Goal: Information Seeking & Learning: Check status

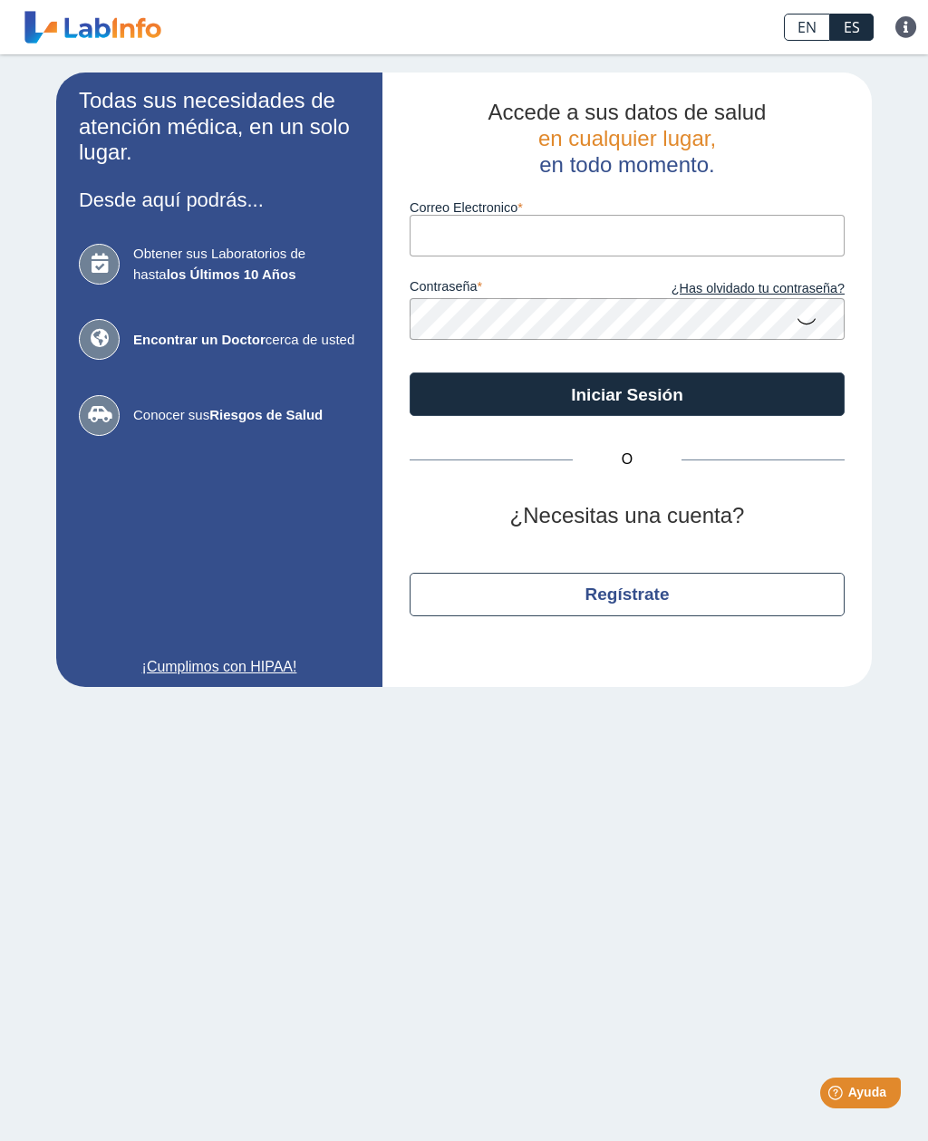
click at [768, 241] on input "Correo Electronico" at bounding box center [627, 235] width 435 height 41
type input "arigell"
click at [792, 287] on link "¿Has olvidado tu contraseña?" at bounding box center [736, 289] width 218 height 20
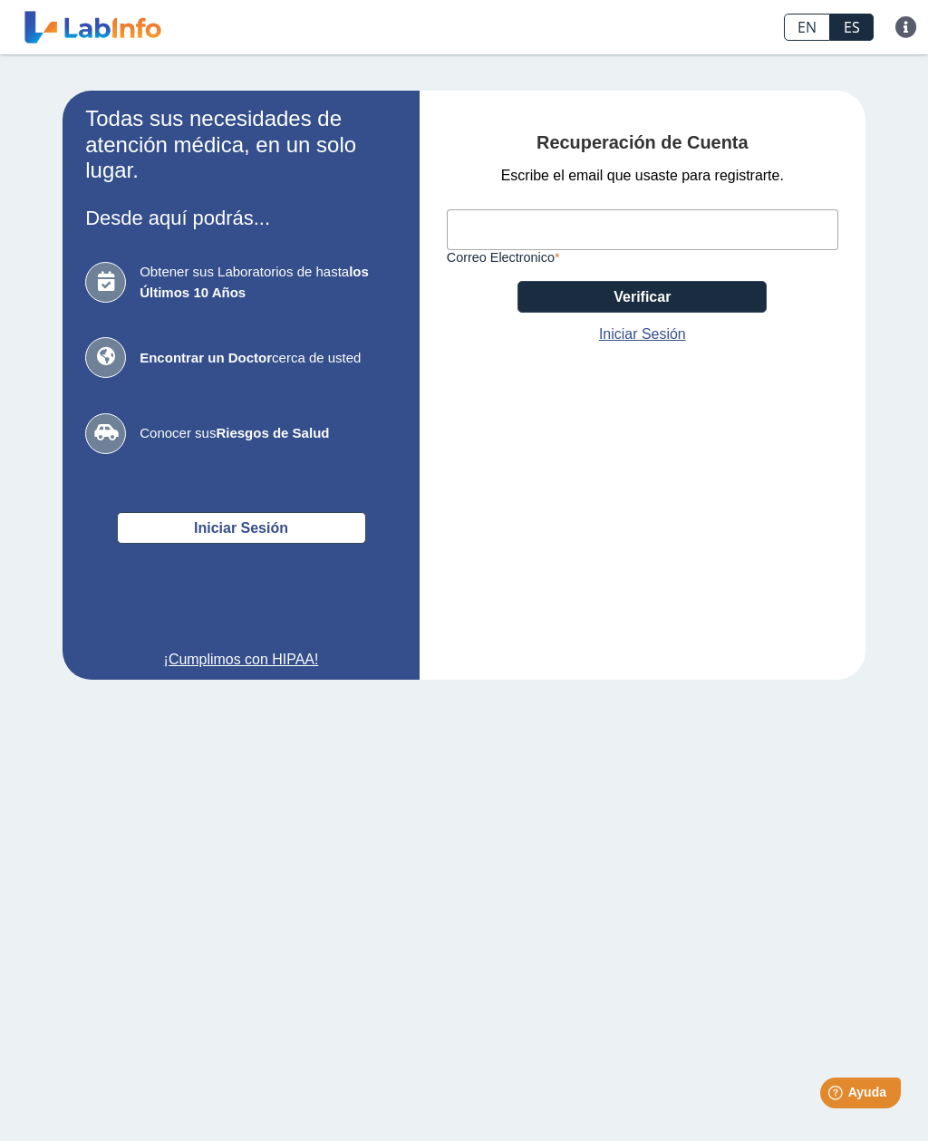
click at [794, 221] on input "Correo Electronico" at bounding box center [643, 229] width 392 height 41
type input "arigell577@gmail.com"
click at [736, 302] on button "Verificar" at bounding box center [642, 297] width 249 height 32
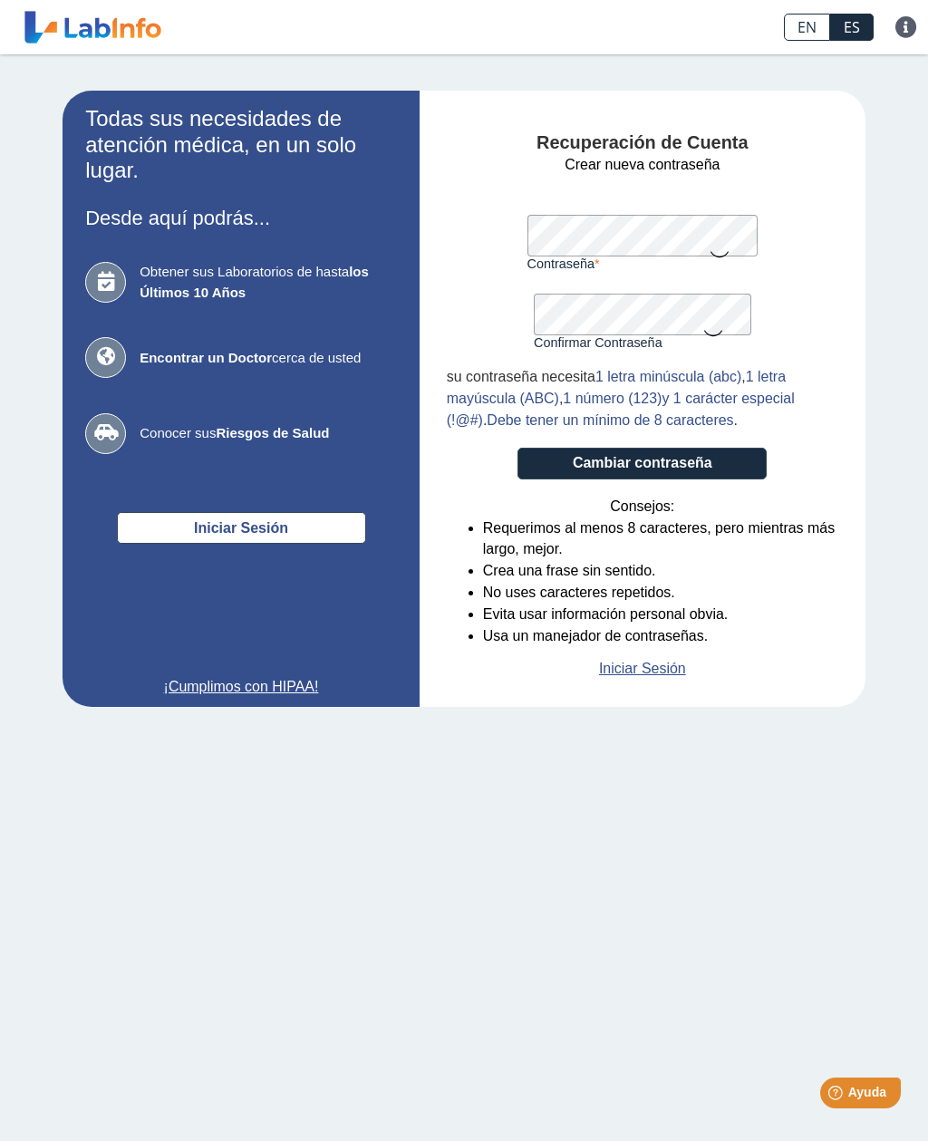
click at [722, 249] on icon at bounding box center [720, 253] width 22 height 35
click at [719, 341] on icon at bounding box center [713, 331] width 22 height 35
click at [716, 455] on button "Cambiar contraseña" at bounding box center [642, 464] width 249 height 32
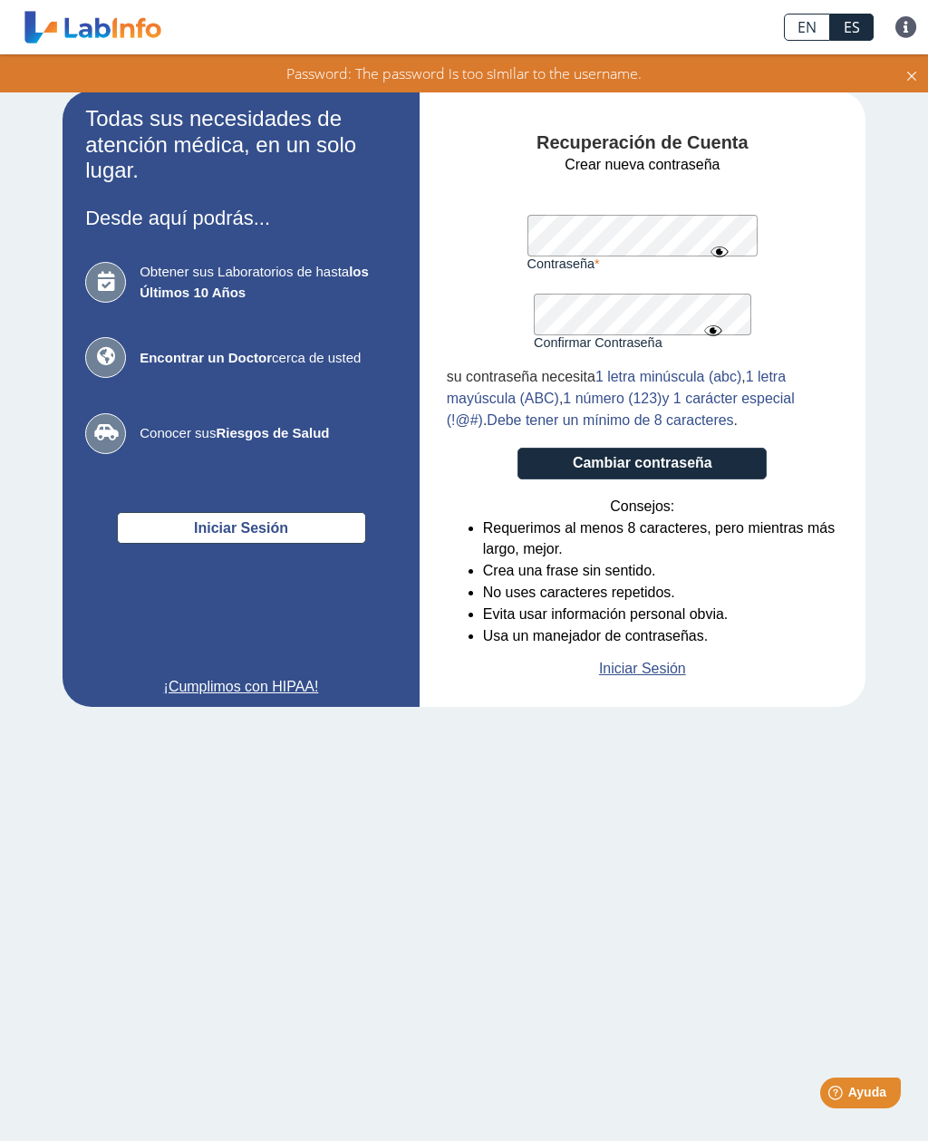
click at [743, 462] on button "Cambiar contraseña" at bounding box center [642, 464] width 249 height 32
click at [724, 466] on button "Cambiar contraseña" at bounding box center [642, 464] width 249 height 32
click at [711, 314] on icon at bounding box center [713, 330] width 22 height 33
click at [717, 334] on icon at bounding box center [713, 331] width 22 height 35
click at [730, 465] on button "Cambiar contraseña" at bounding box center [642, 464] width 249 height 32
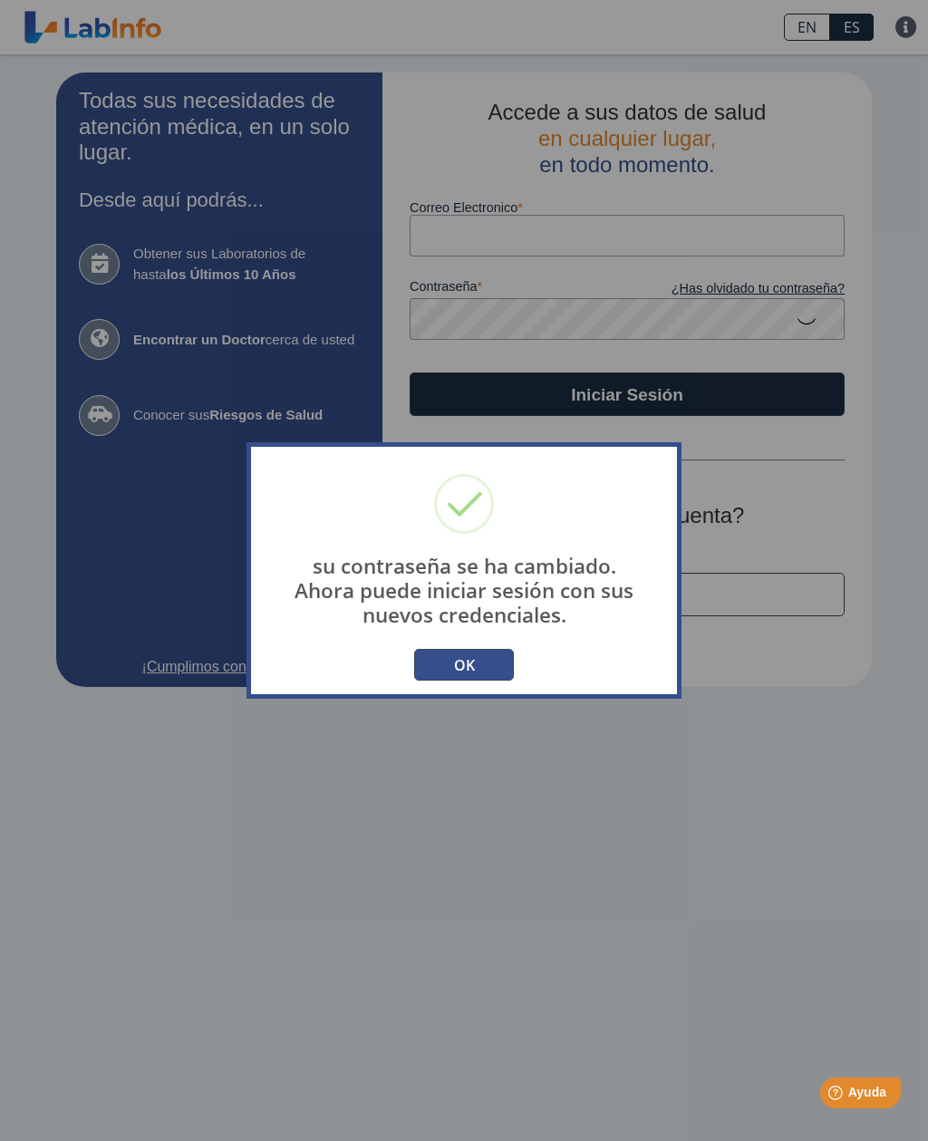
click at [506, 676] on button "OK" at bounding box center [464, 665] width 100 height 32
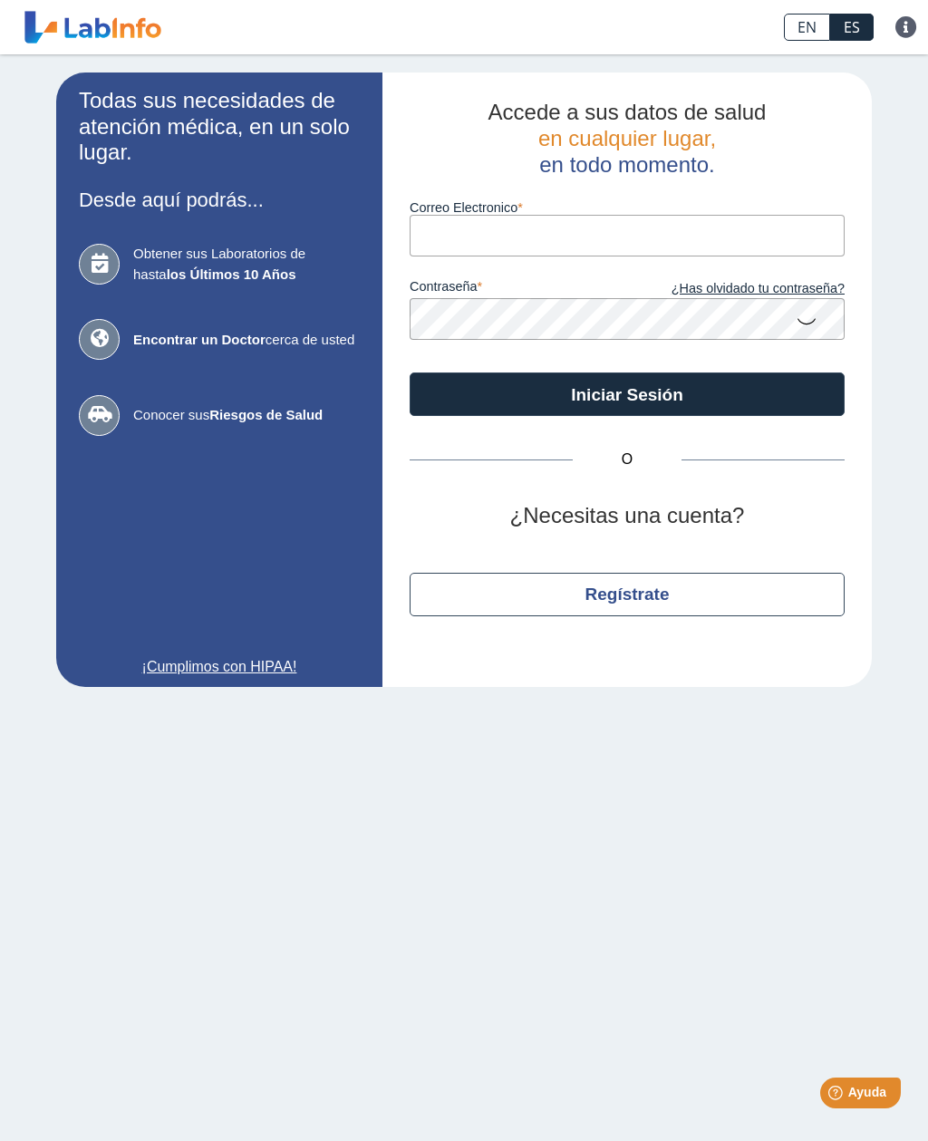
click at [795, 235] on input "Correo Electronico" at bounding box center [627, 235] width 435 height 41
click at [812, 324] on icon at bounding box center [807, 320] width 22 height 35
click at [787, 234] on input "Correo Electronico" at bounding box center [627, 235] width 435 height 41
type input "[EMAIL_ADDRESS][DOMAIN_NAME]"
click at [721, 394] on button "Iniciar Sesión" at bounding box center [627, 394] width 435 height 44
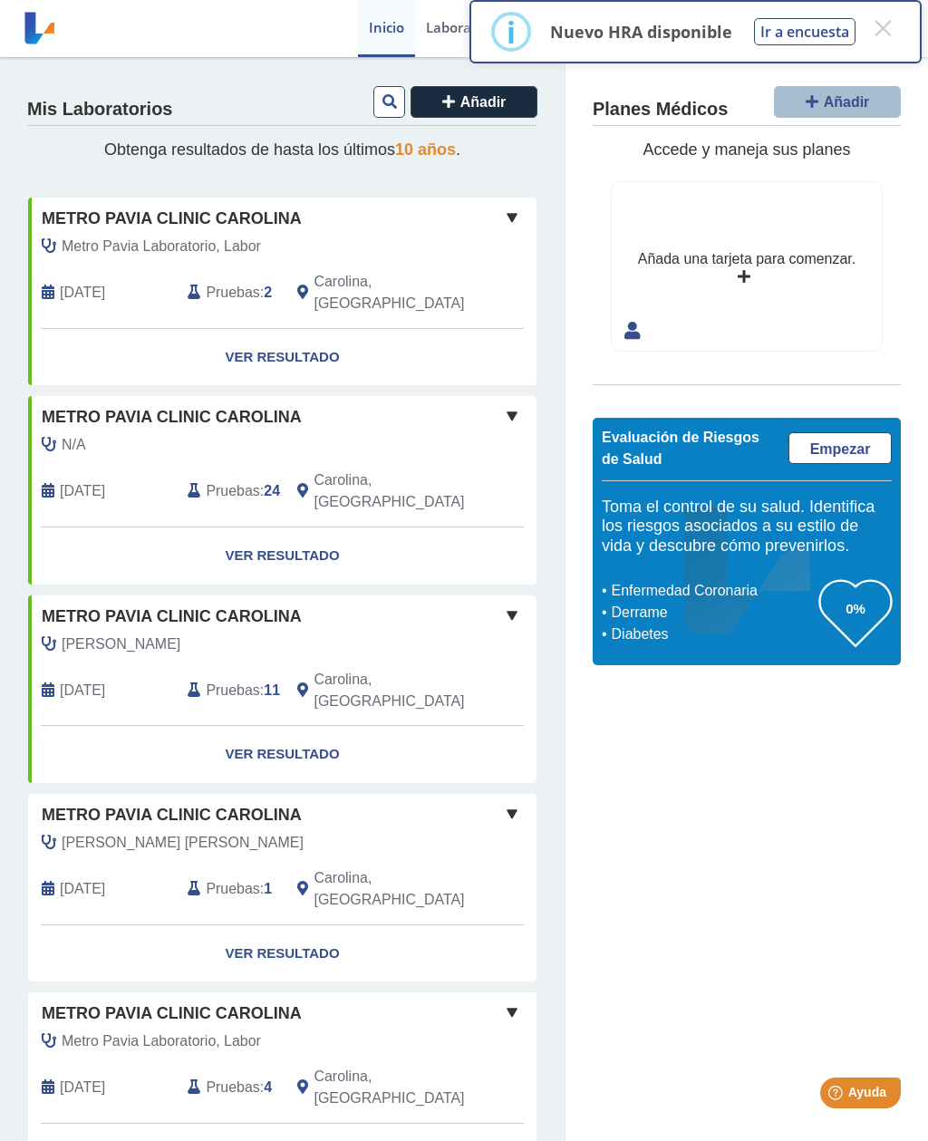
click at [228, 336] on link "Ver Resultado" at bounding box center [282, 357] width 508 height 57
click at [881, 40] on button "×" at bounding box center [882, 28] width 33 height 33
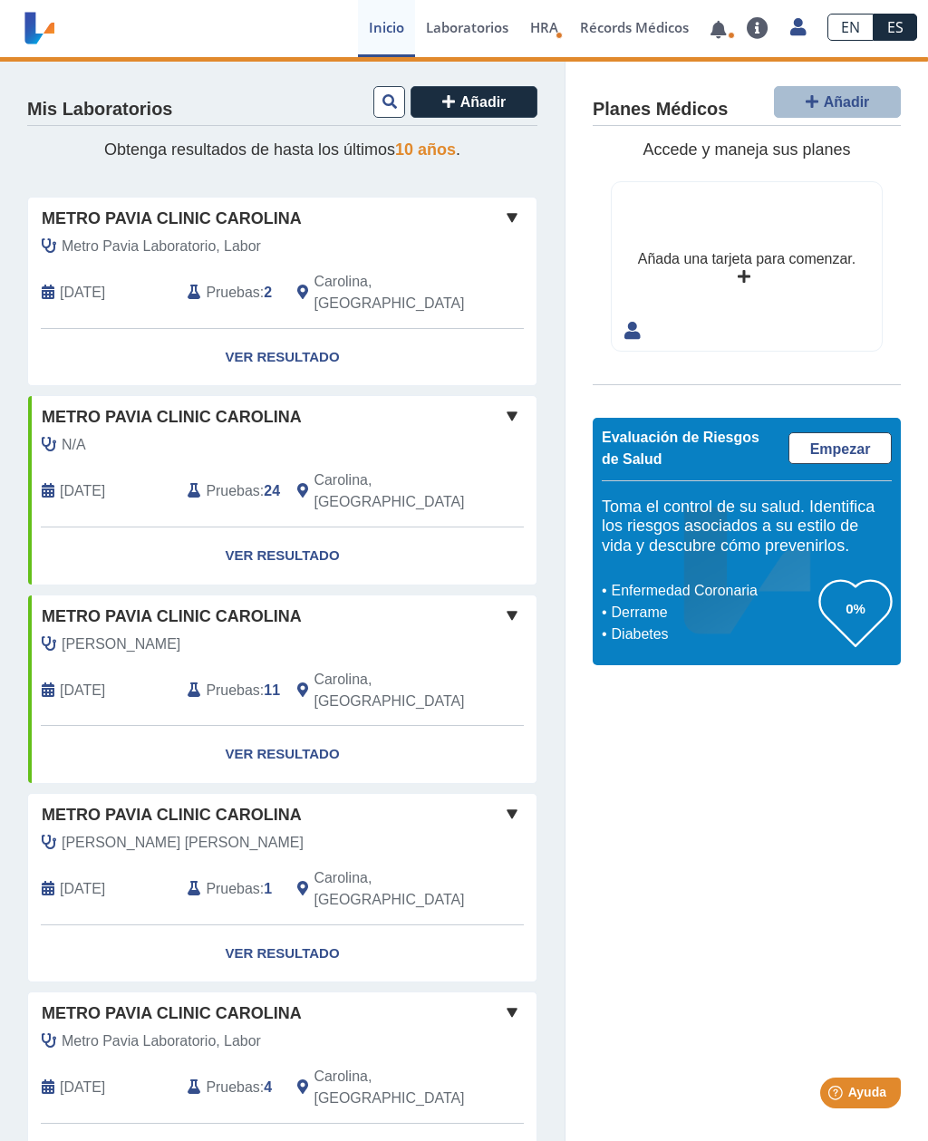
click at [509, 222] on span at bounding box center [512, 218] width 22 height 22
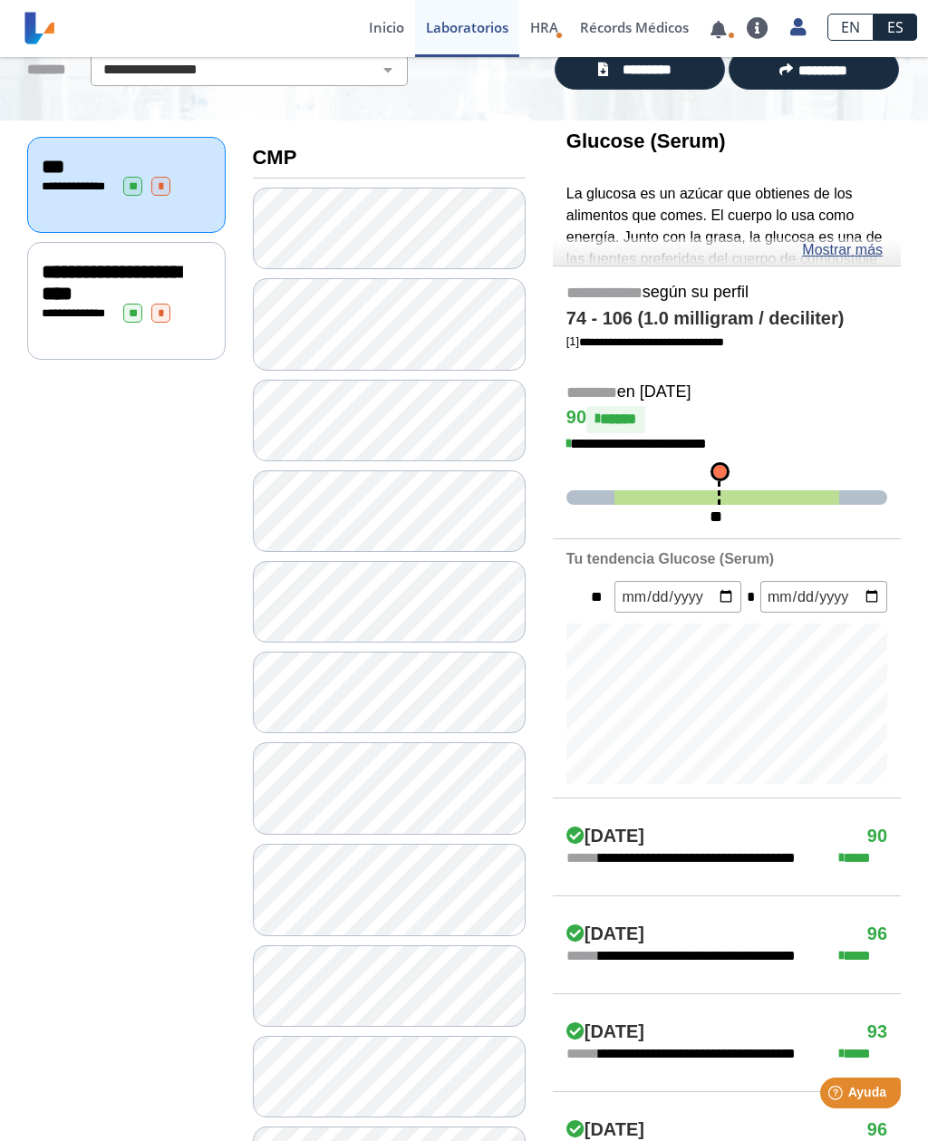
scroll to position [135, 0]
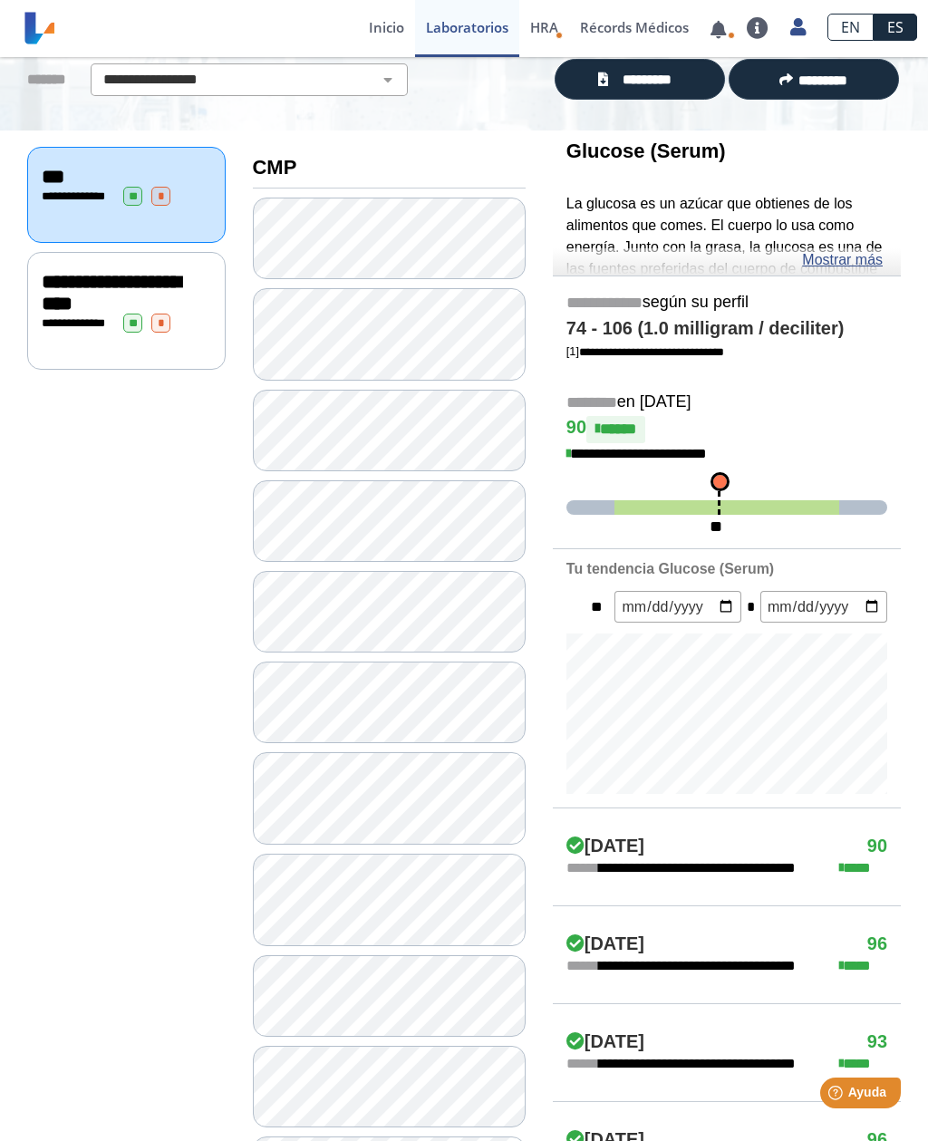
click at [695, 78] on link "*********" at bounding box center [640, 79] width 170 height 41
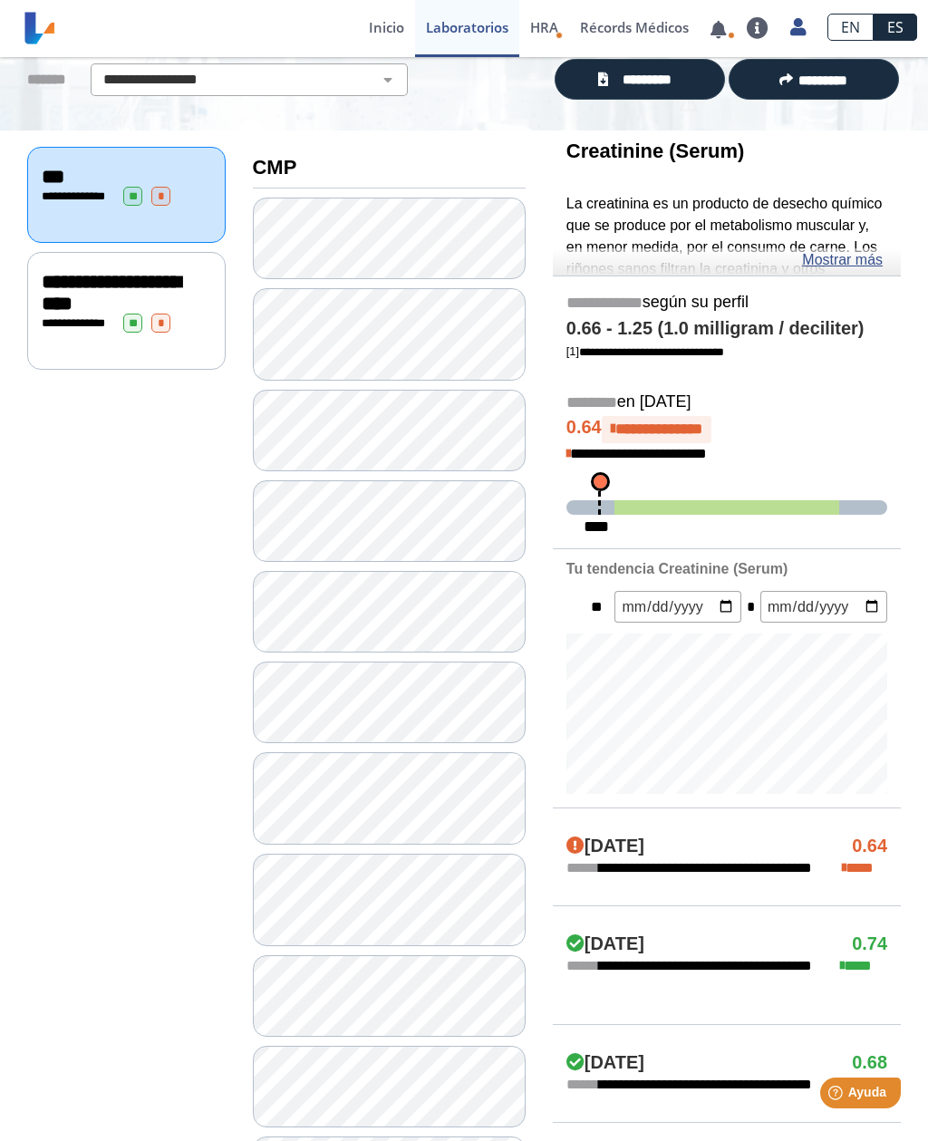
click at [865, 253] on link "Mostrar más" at bounding box center [842, 260] width 81 height 22
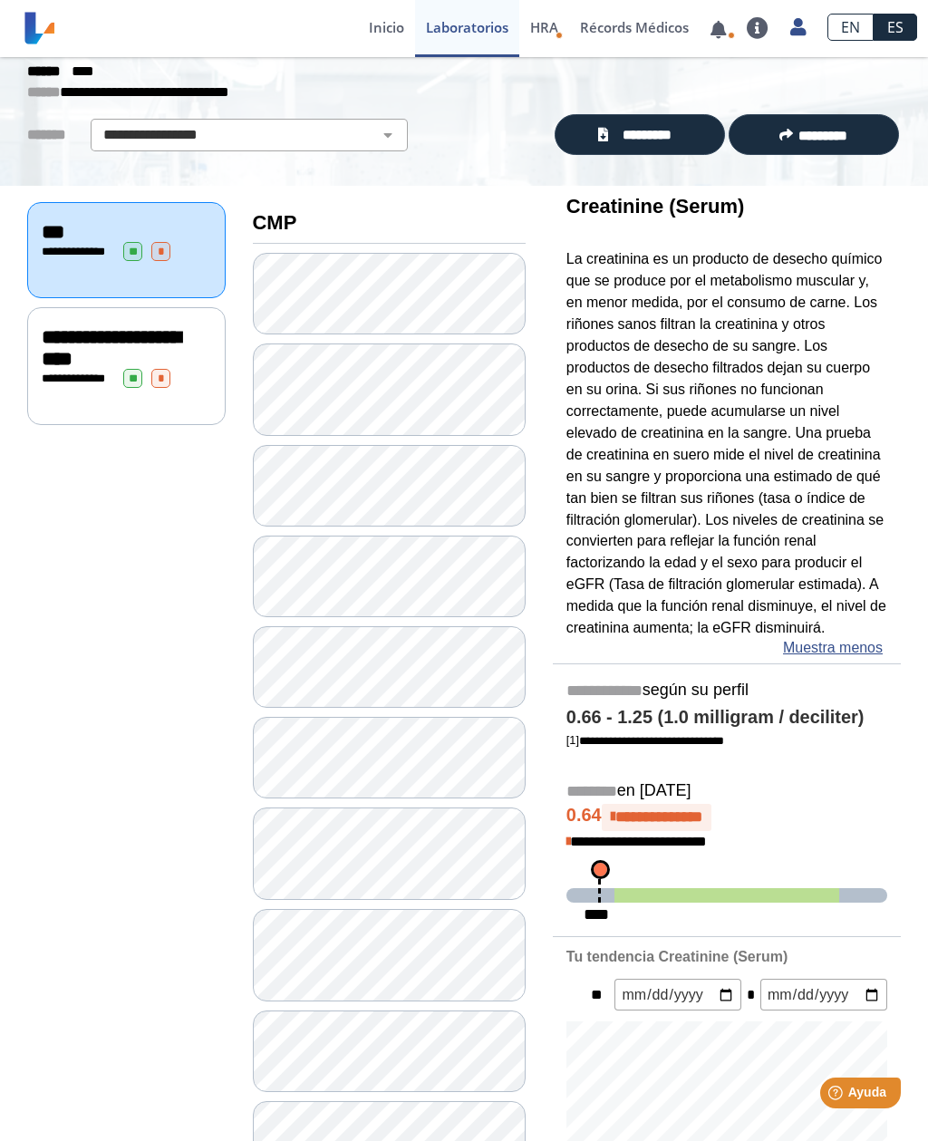
scroll to position [79, 0]
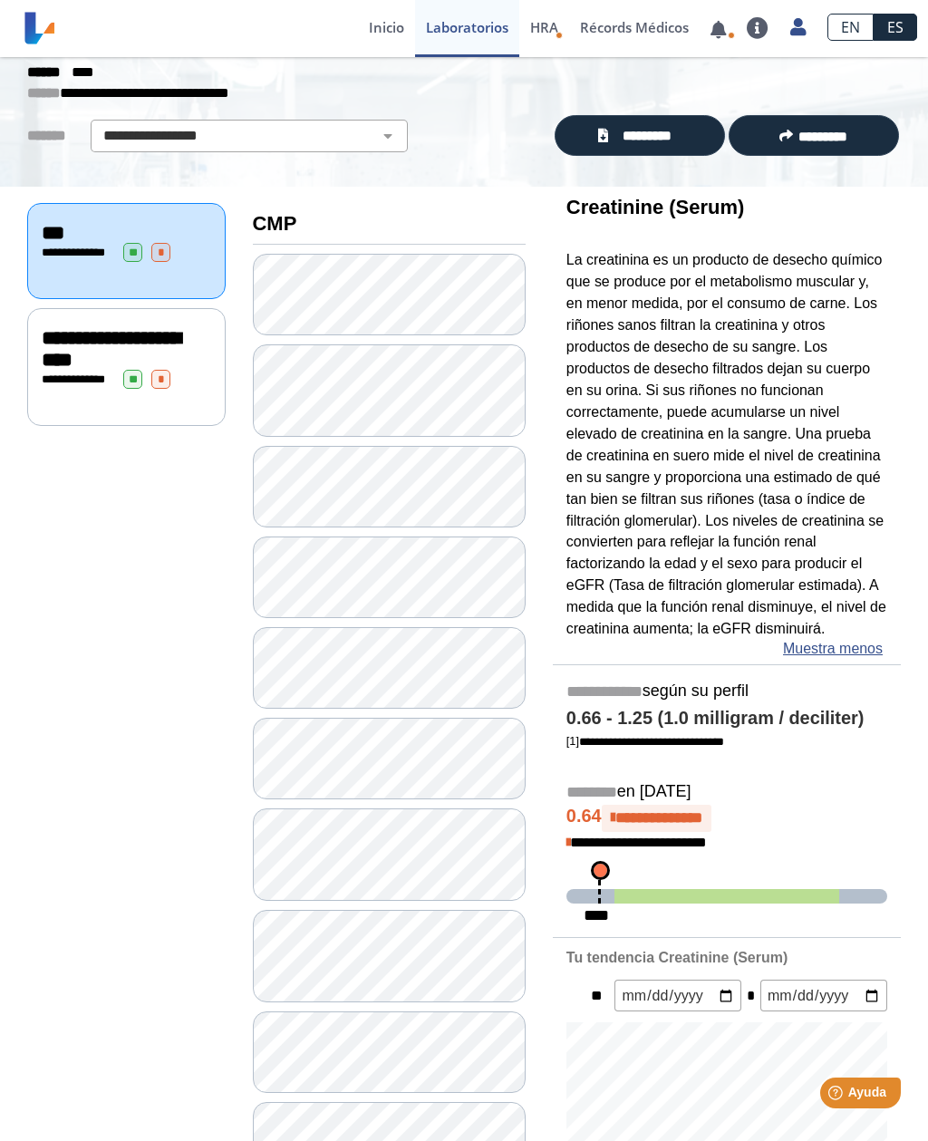
click at [73, 358] on span "**********" at bounding box center [111, 349] width 139 height 42
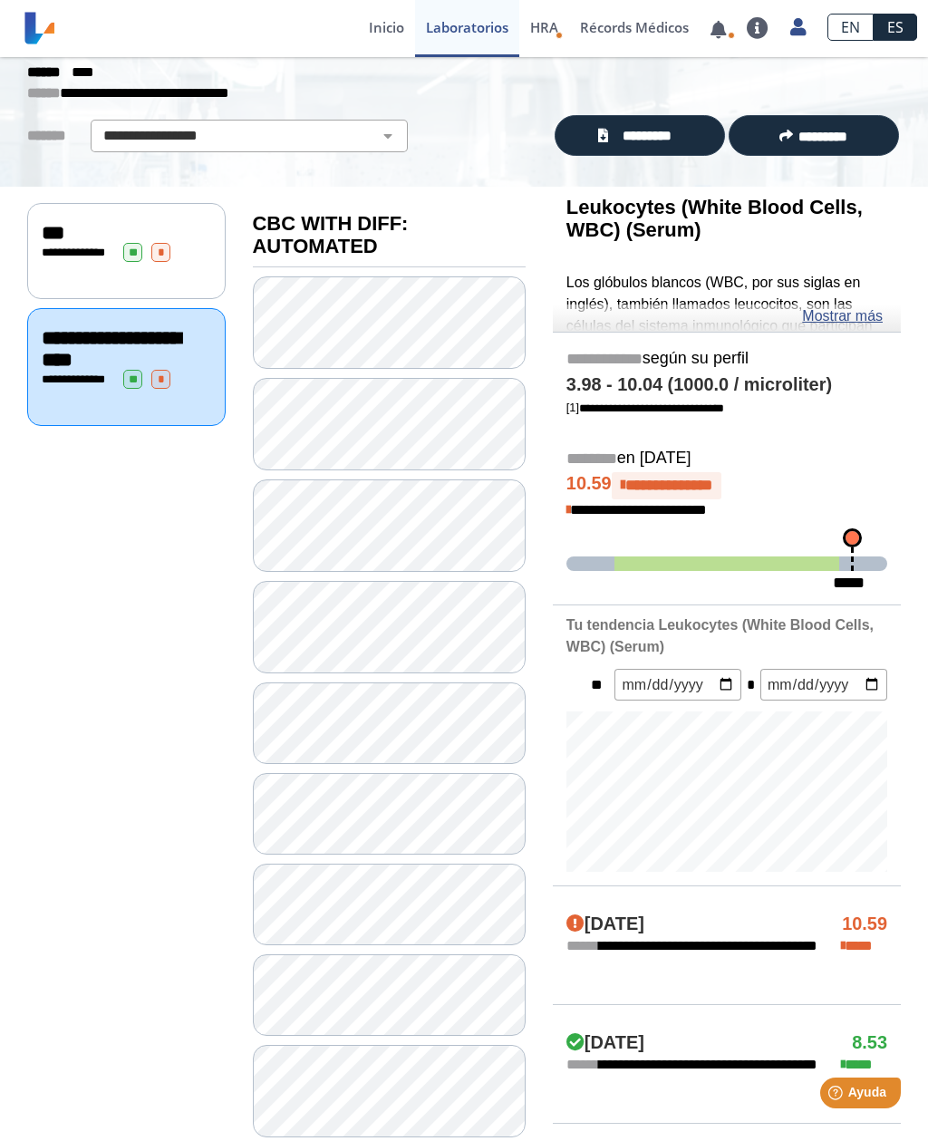
click at [862, 316] on link "Mostrar más" at bounding box center [842, 316] width 81 height 22
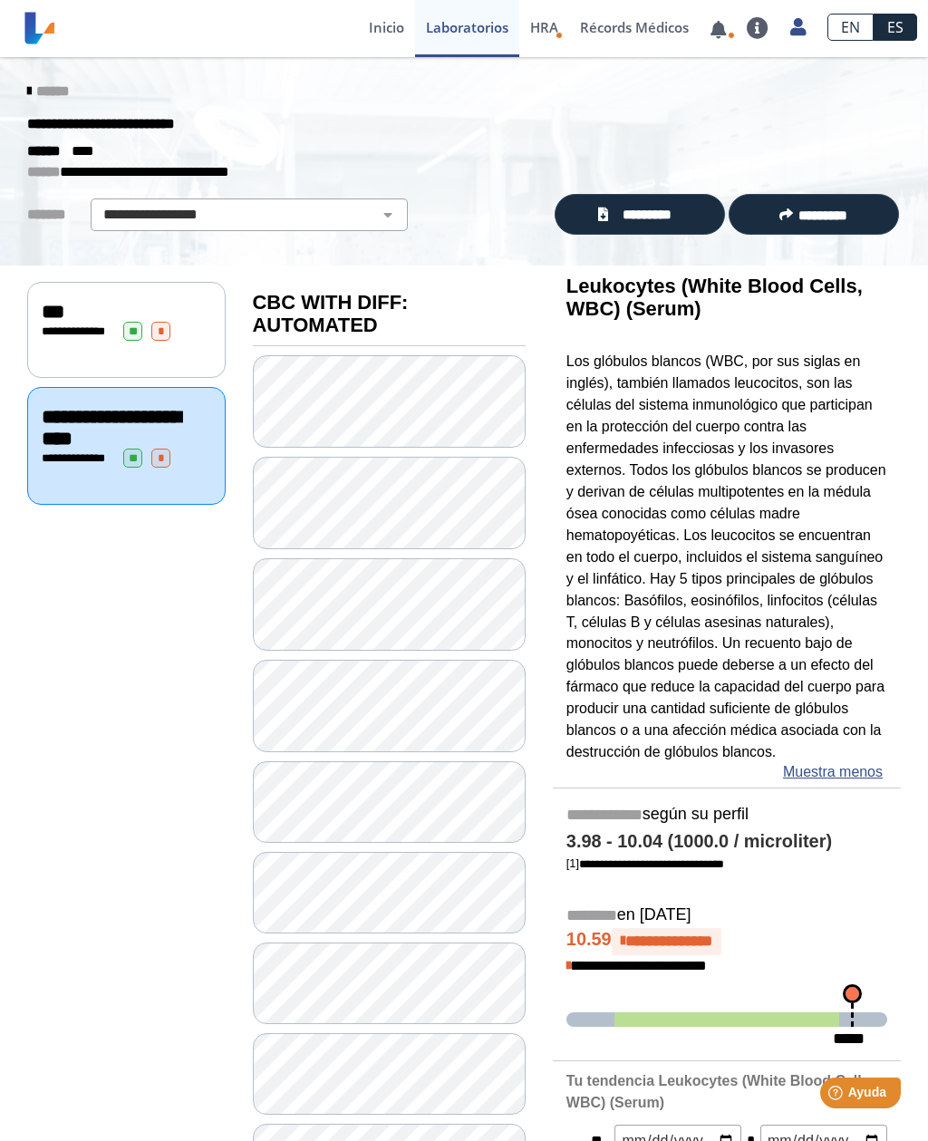
click at [700, 217] on link "*********" at bounding box center [640, 214] width 170 height 41
click at [160, 204] on select "**********" at bounding box center [249, 215] width 306 height 22
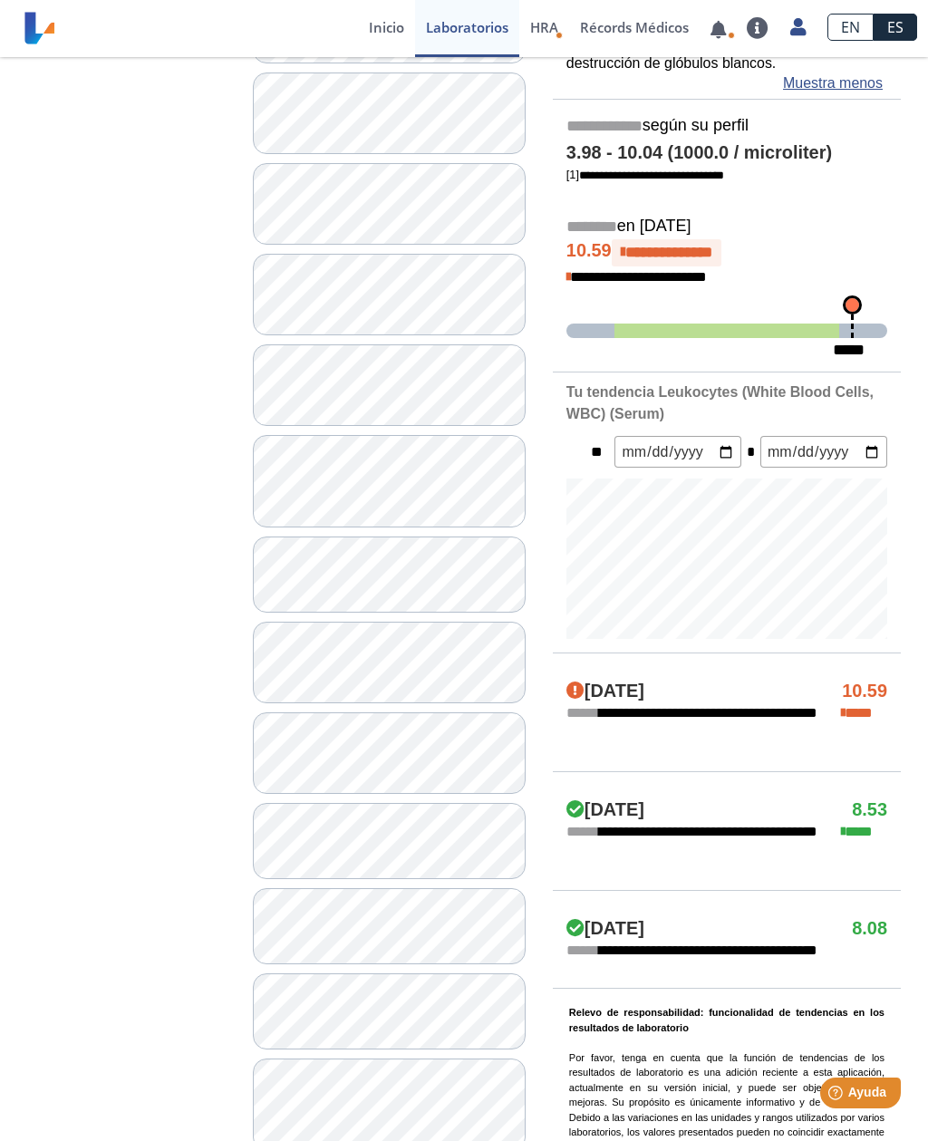
scroll to position [689, 0]
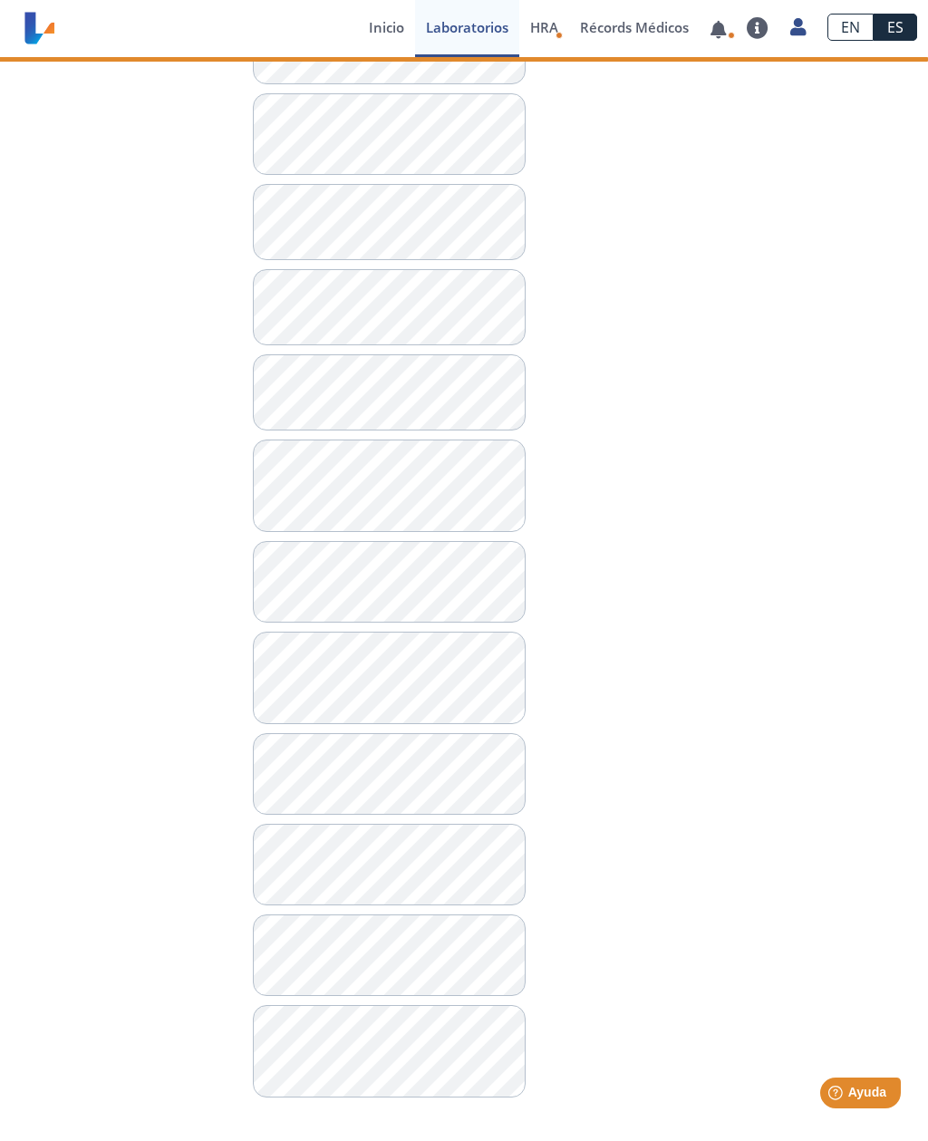
scroll to position [1307, 0]
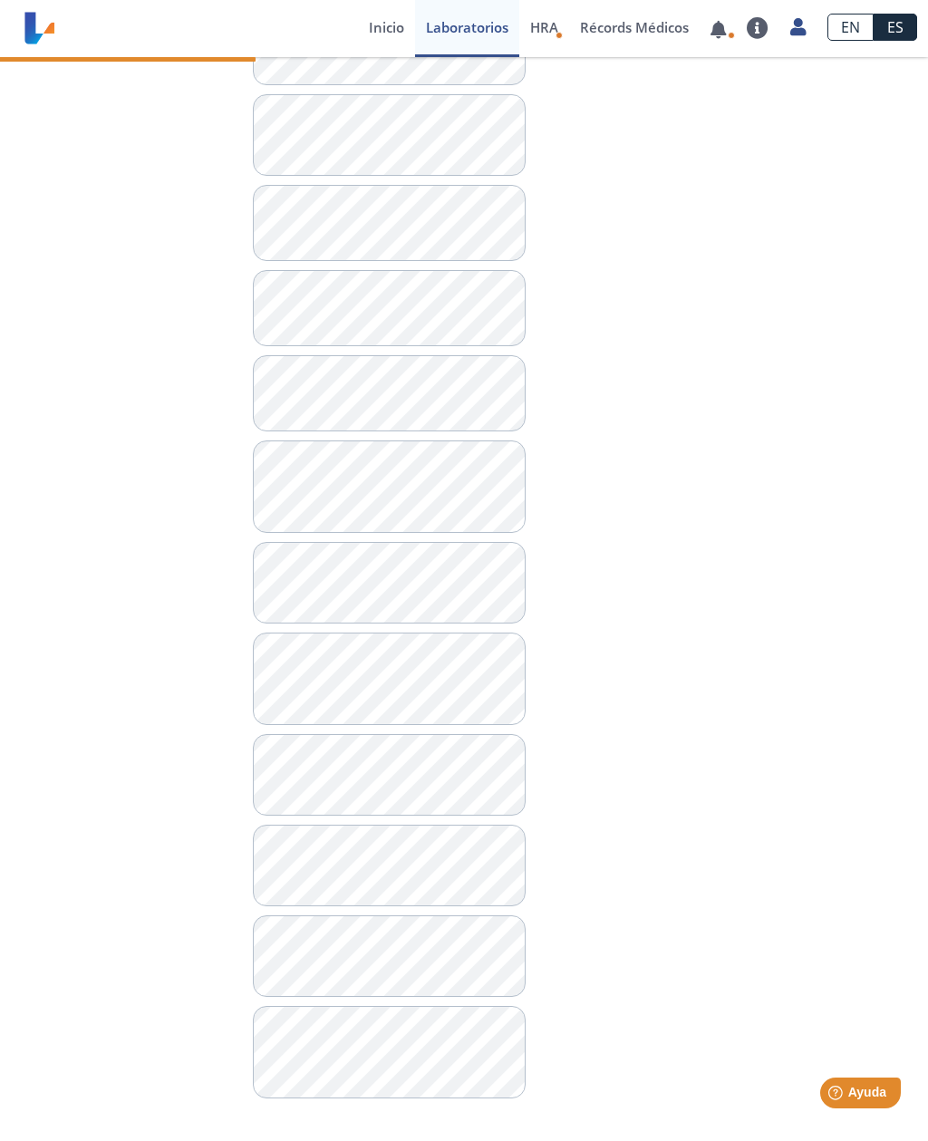
click at [378, 25] on link "Inicio" at bounding box center [386, 28] width 57 height 57
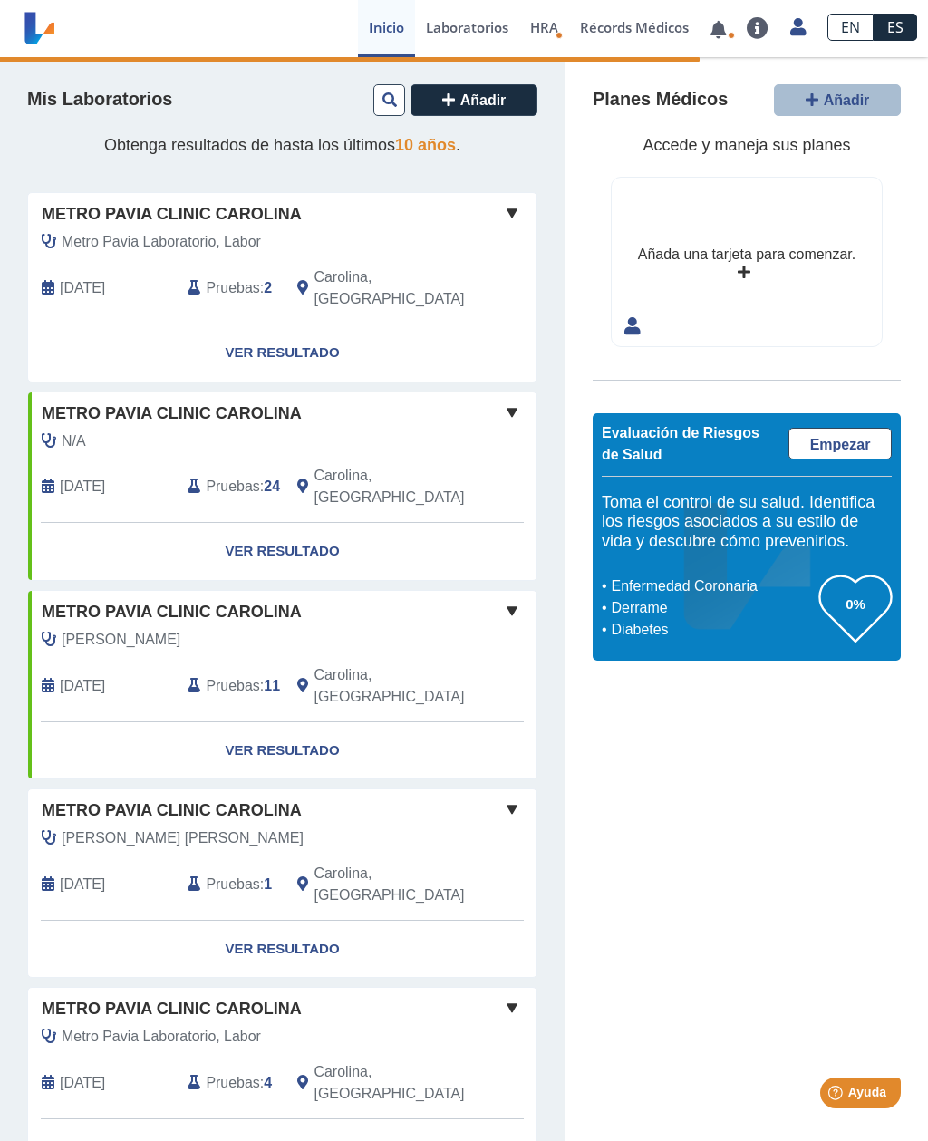
click at [520, 600] on span at bounding box center [512, 611] width 22 height 22
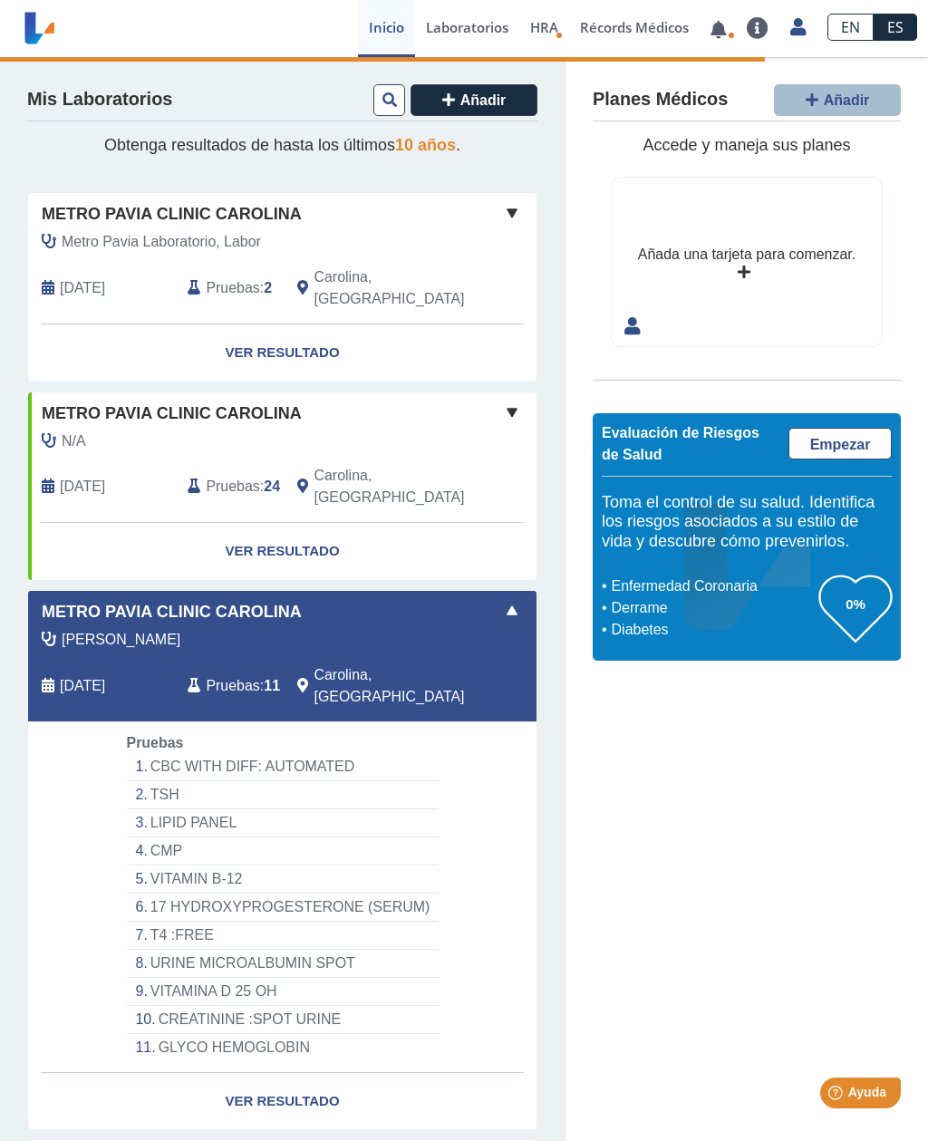
click at [523, 600] on span at bounding box center [512, 611] width 22 height 22
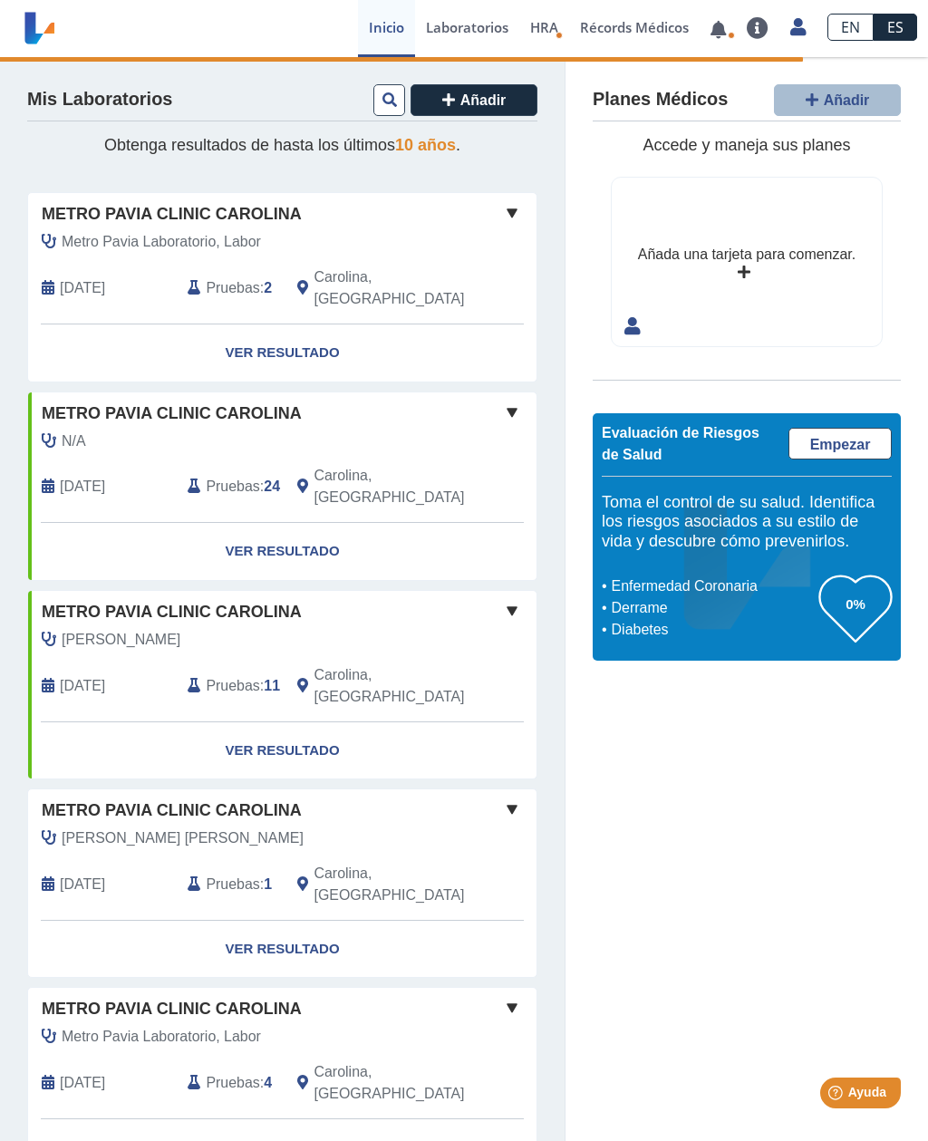
click at [521, 402] on span at bounding box center [512, 413] width 22 height 22
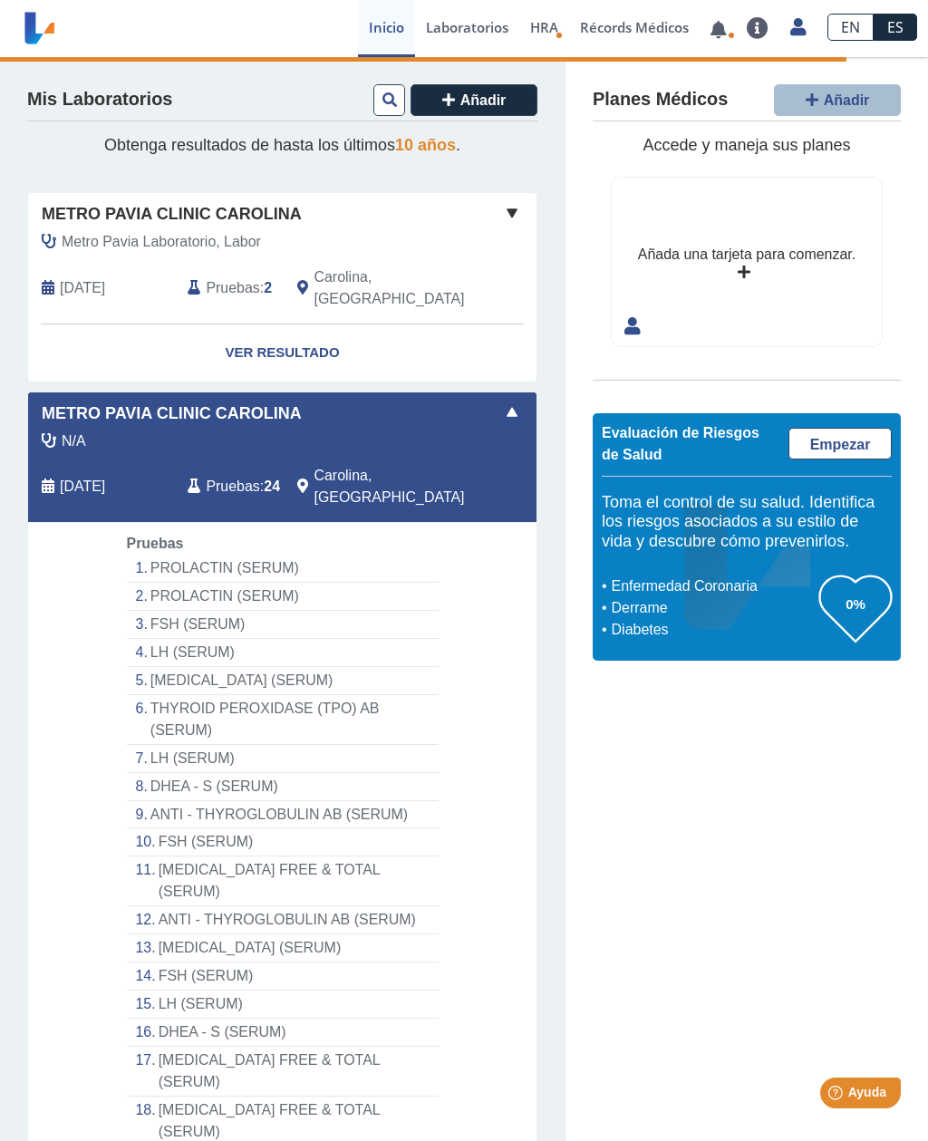
click at [518, 402] on span at bounding box center [512, 413] width 22 height 22
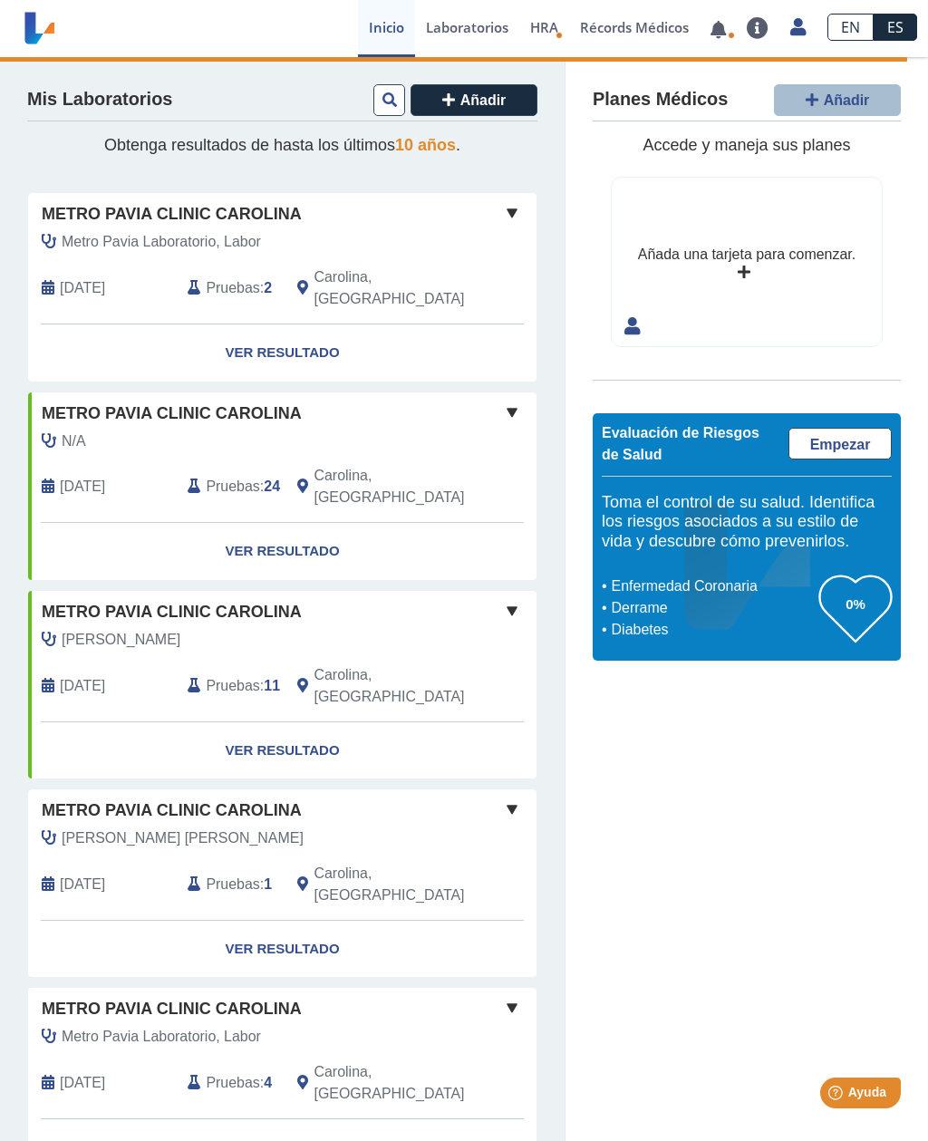
click at [556, 34] on icon "Health Risk Assessment" at bounding box center [559, 35] width 7 height 7
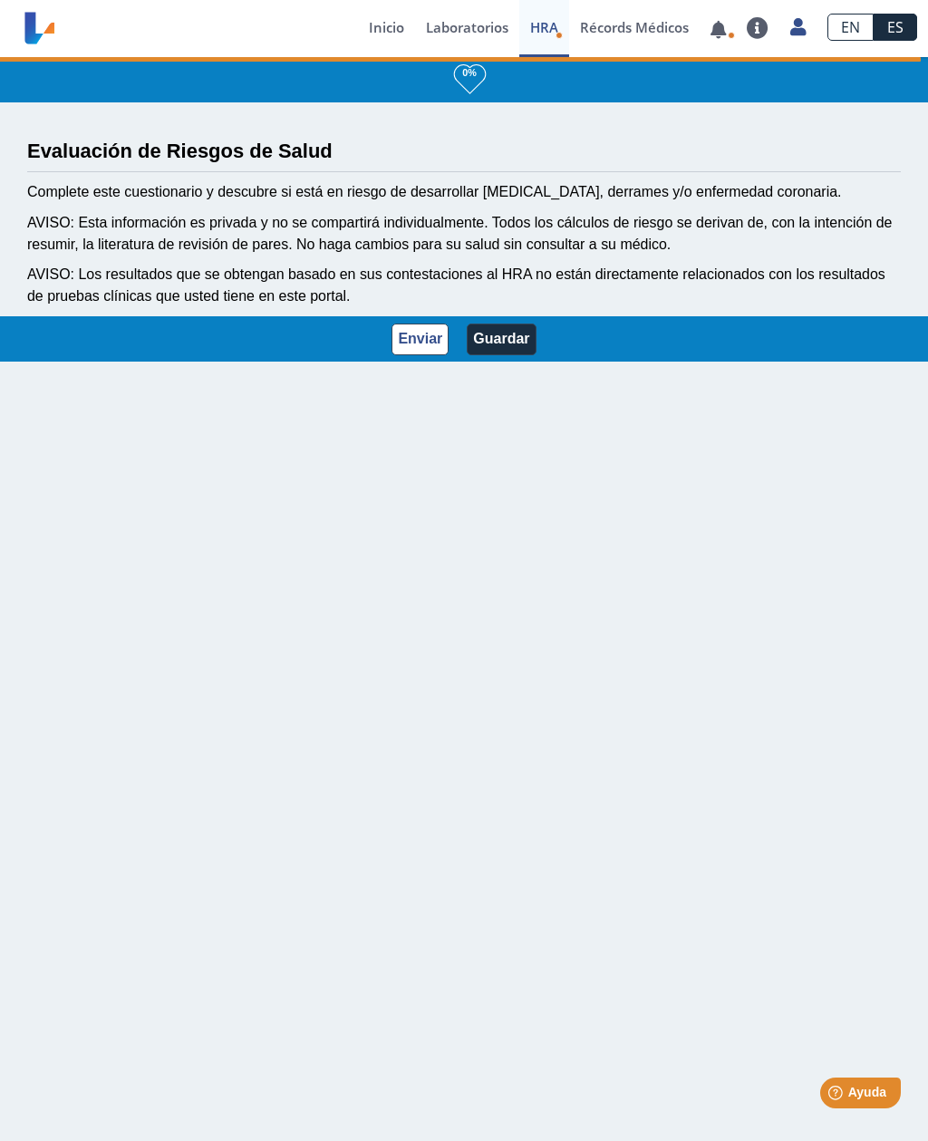
click at [724, 24] on link at bounding box center [718, 30] width 37 height 14
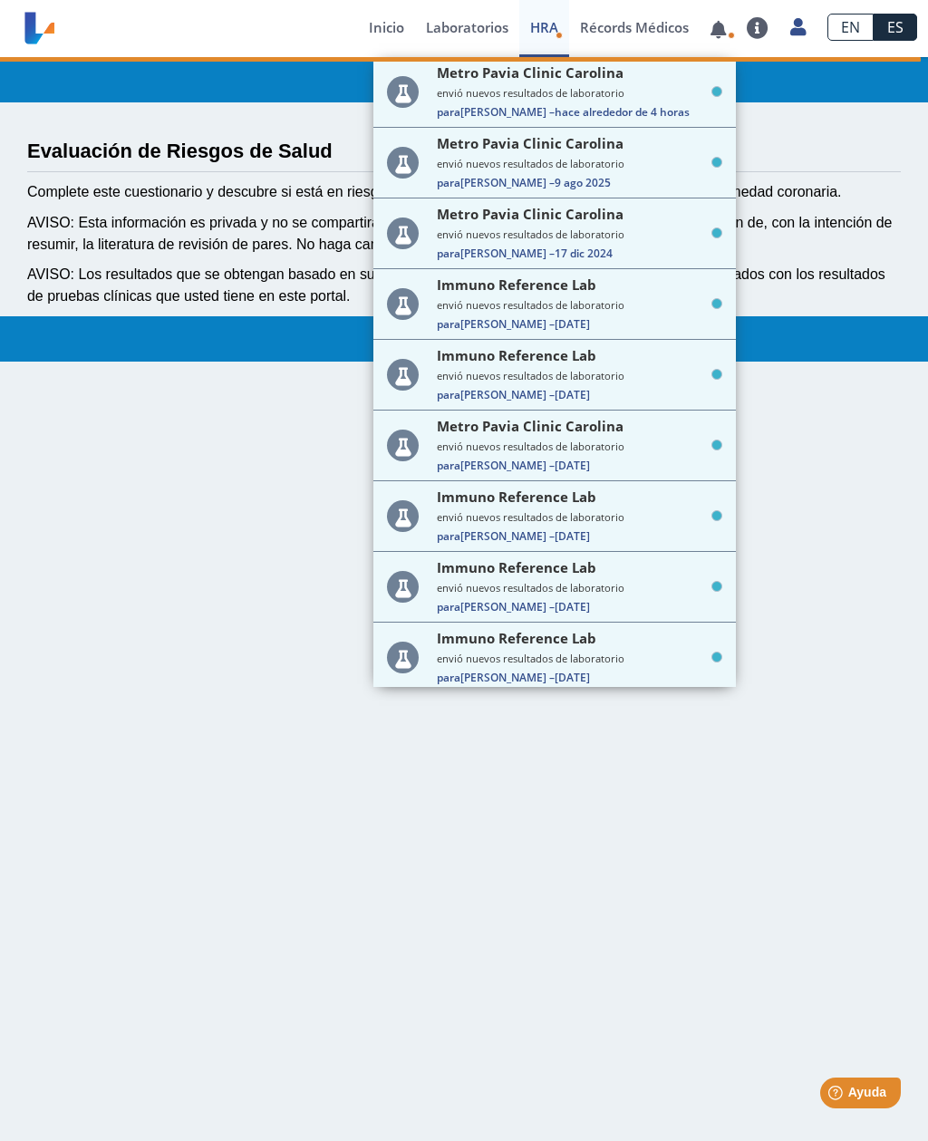
click at [711, 92] on icon at bounding box center [716, 91] width 11 height 11
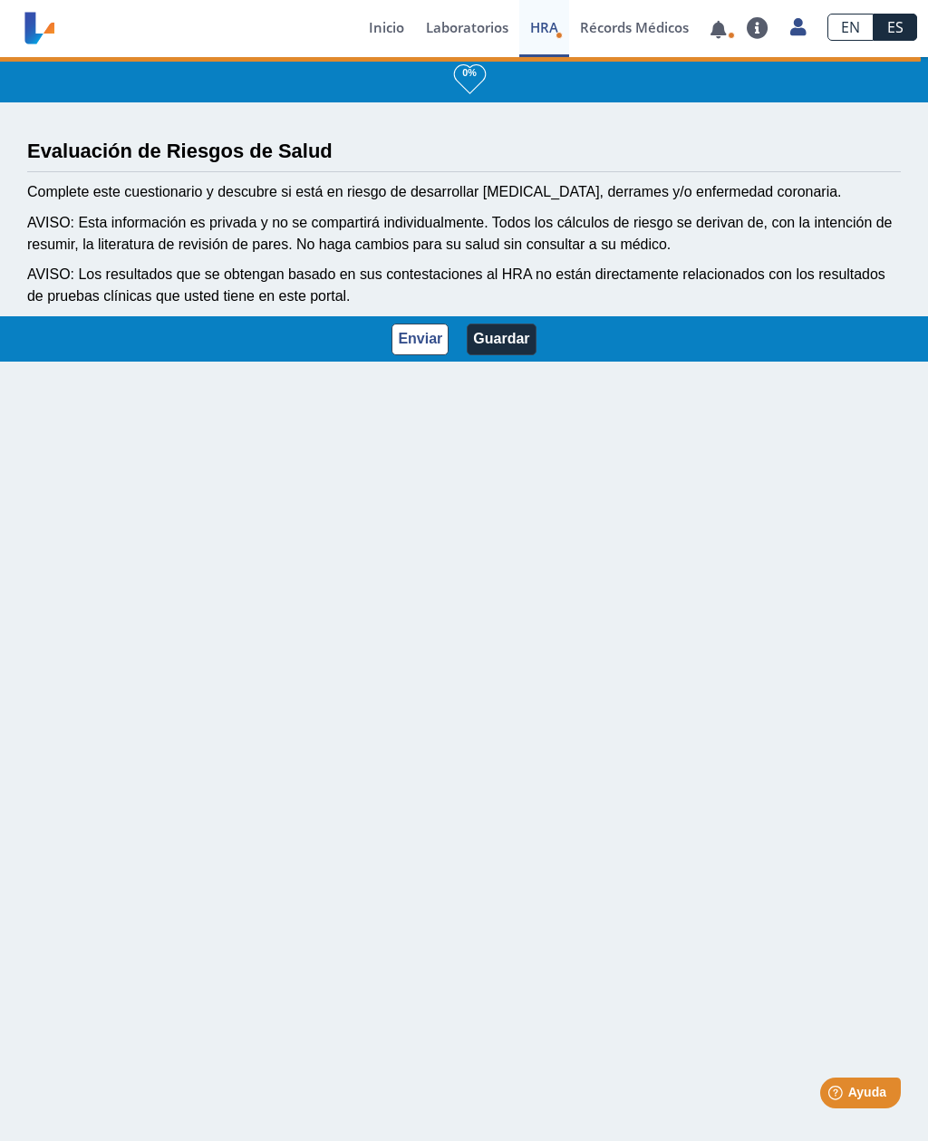
click at [796, 27] on icon at bounding box center [797, 27] width 15 height 14
click at [782, 88] on link "Perfil" at bounding box center [714, 84] width 205 height 54
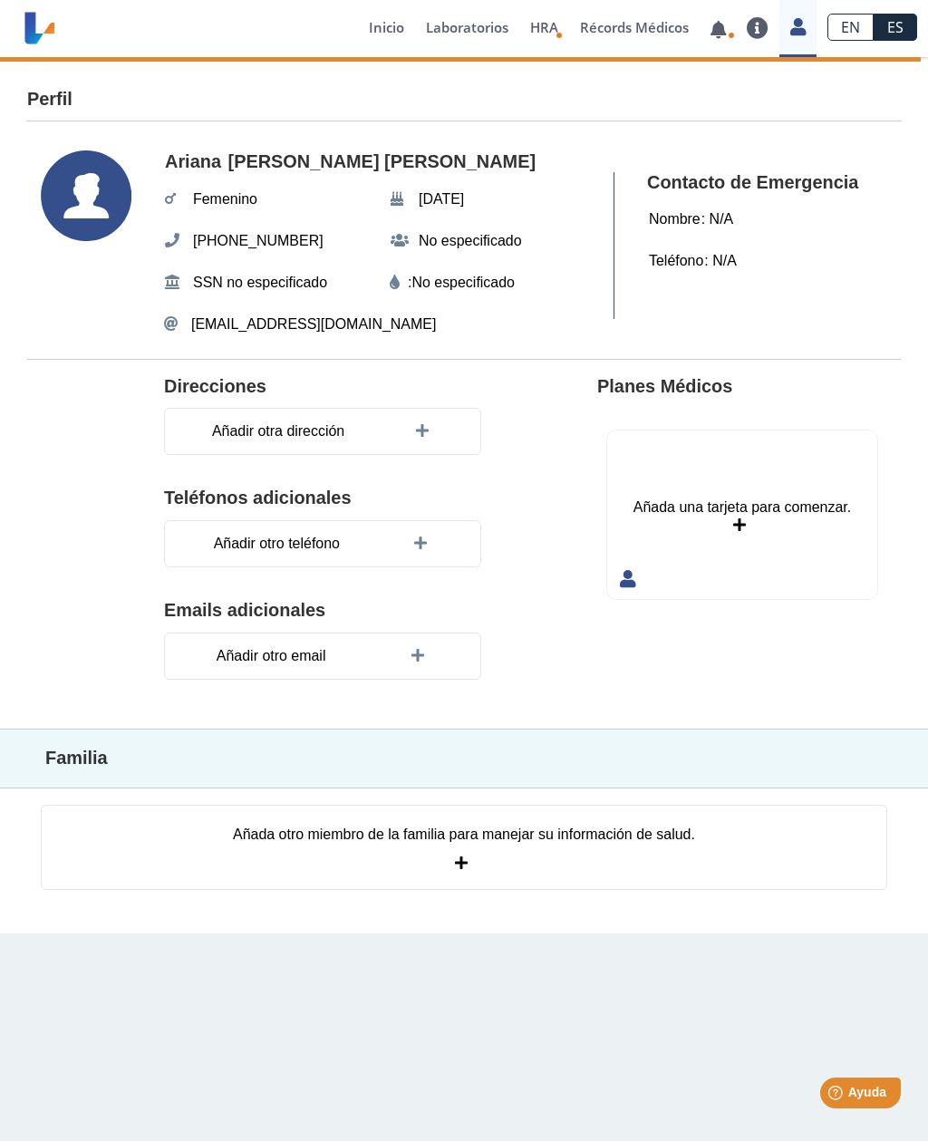
click at [63, 194] on use at bounding box center [86, 195] width 91 height 91
click at [62, 200] on use at bounding box center [86, 195] width 91 height 91
click at [77, 215] on icon at bounding box center [86, 195] width 91 height 91
click at [58, 204] on use at bounding box center [86, 195] width 91 height 91
click at [65, 206] on use at bounding box center [86, 195] width 91 height 91
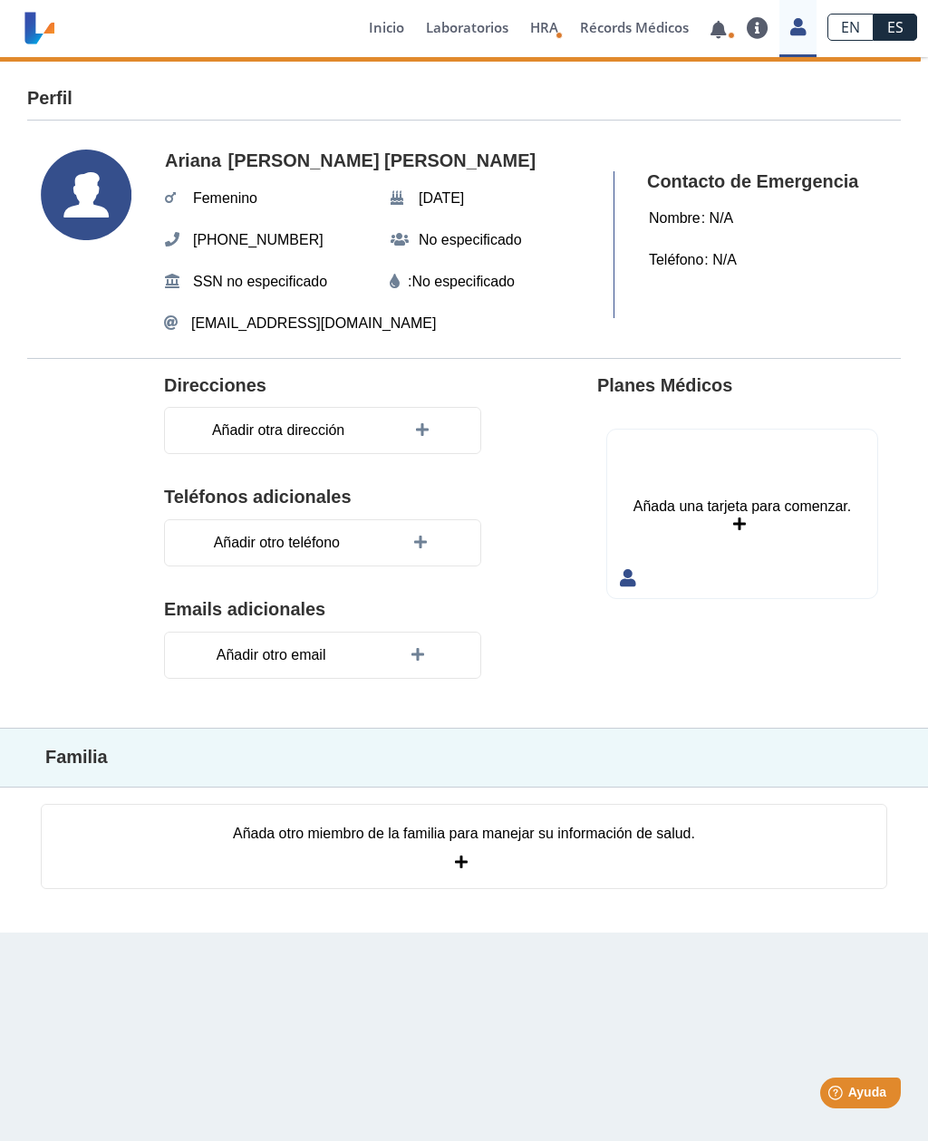
scroll to position [1, 0]
click at [52, 195] on use at bounding box center [86, 195] width 91 height 91
click at [61, 202] on use at bounding box center [86, 195] width 91 height 91
click at [65, 203] on use at bounding box center [86, 195] width 91 height 91
click at [190, 160] on span "Ariana" at bounding box center [193, 161] width 67 height 33
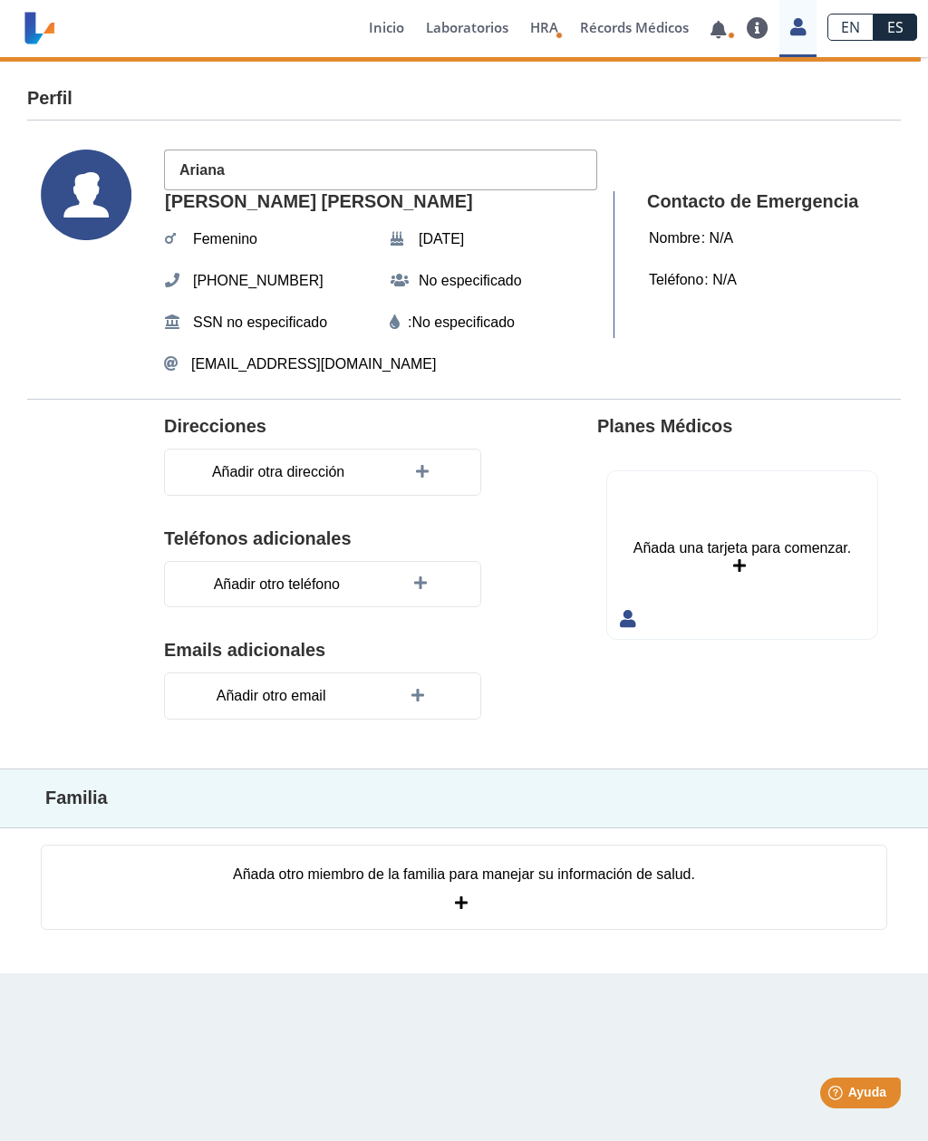
click at [166, 337] on div "SSN no especificado" at bounding box center [246, 322] width 183 height 34
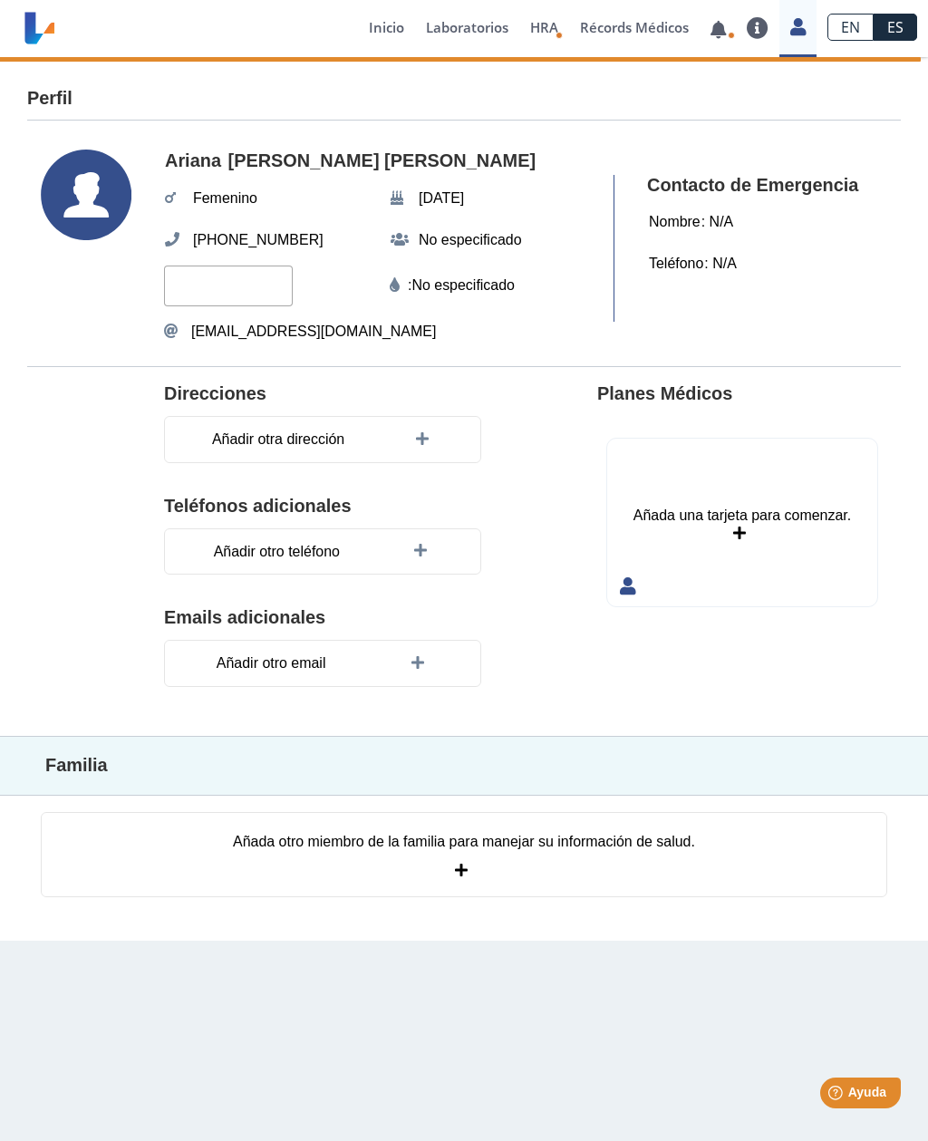
click at [68, 214] on icon at bounding box center [86, 195] width 91 height 91
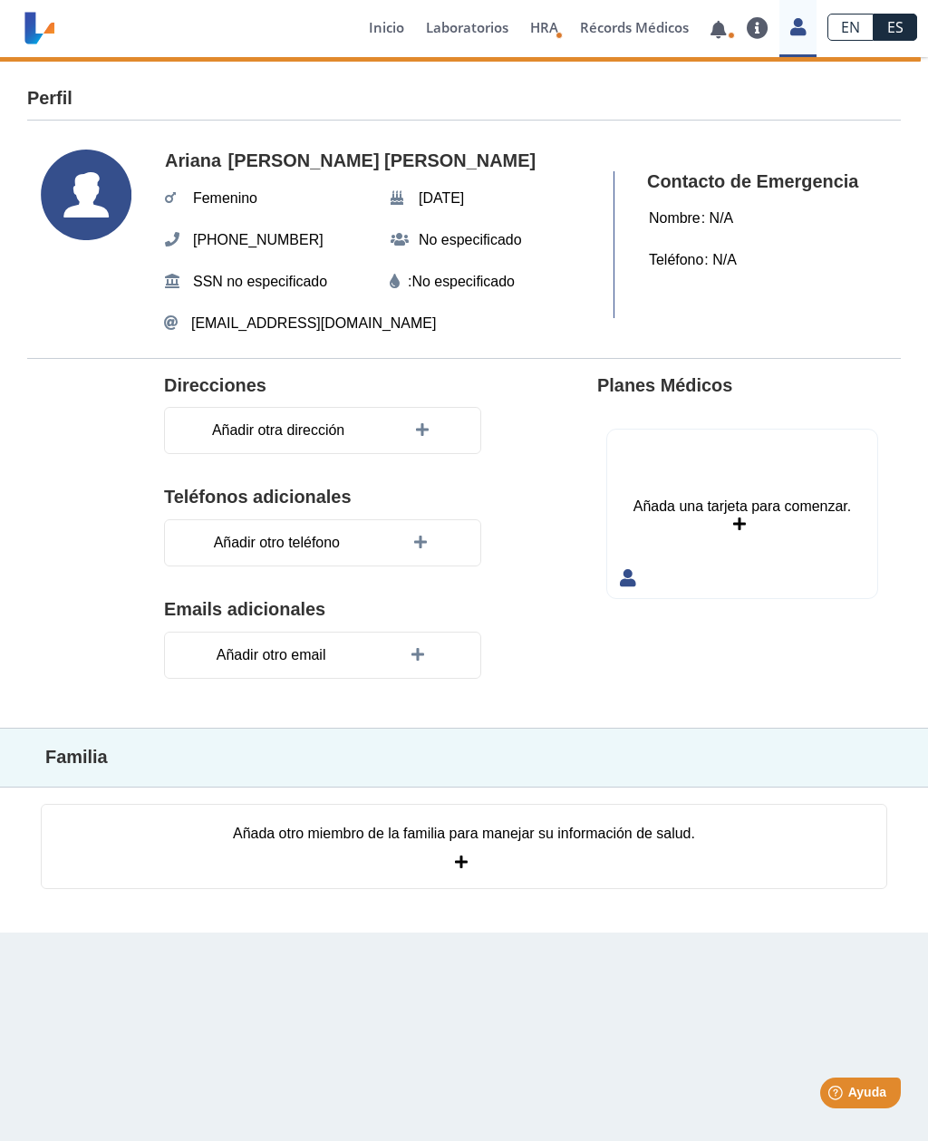
click at [70, 201] on use at bounding box center [86, 195] width 91 height 91
click at [92, 213] on icon at bounding box center [86, 195] width 91 height 91
click at [75, 199] on use at bounding box center [86, 195] width 91 height 91
click at [87, 217] on use at bounding box center [86, 195] width 91 height 91
click at [74, 194] on use at bounding box center [86, 195] width 91 height 91
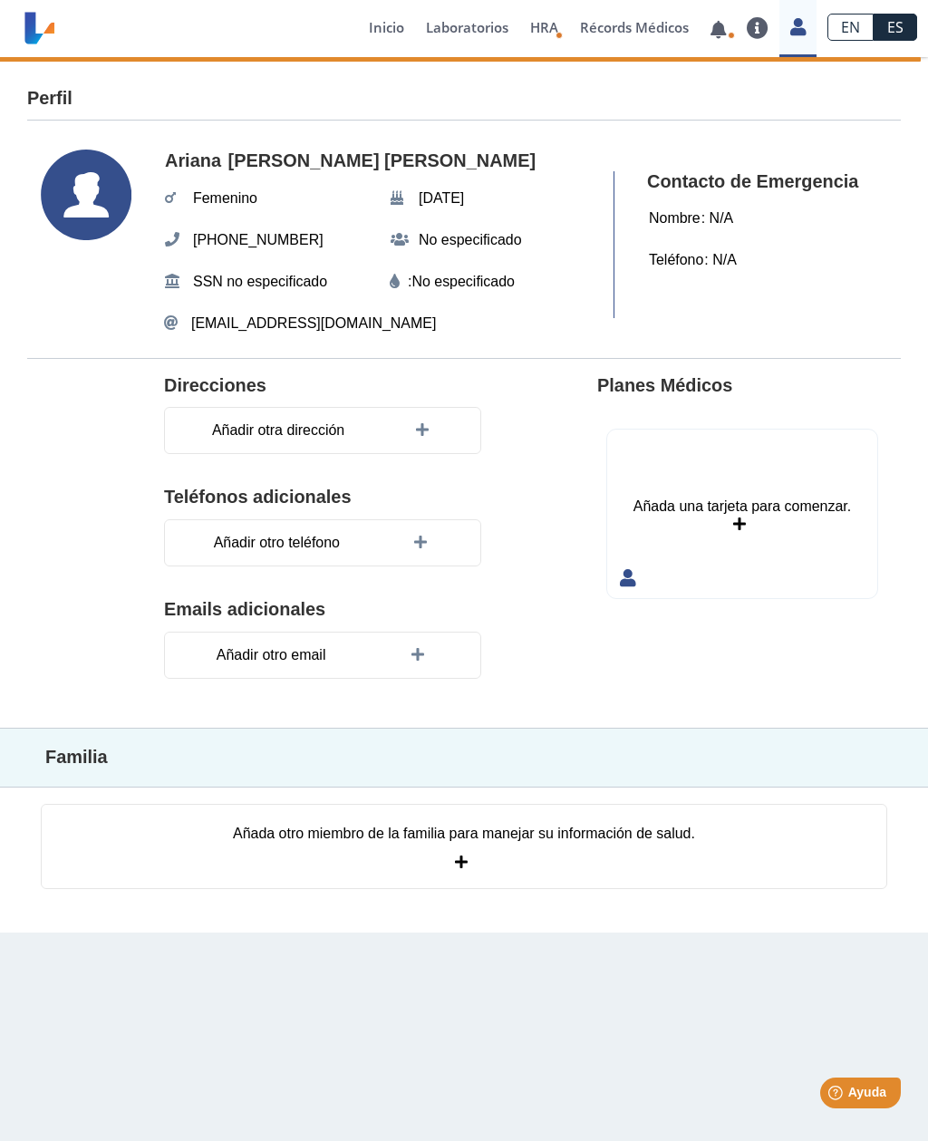
click at [35, 89] on h4 "Perfil" at bounding box center [49, 99] width 45 height 22
click at [866, 256] on div "Contacto de Emergencia Nombre : N/A Teléfono : N/A" at bounding box center [742, 244] width 257 height 147
click at [74, 186] on icon at bounding box center [86, 195] width 91 height 91
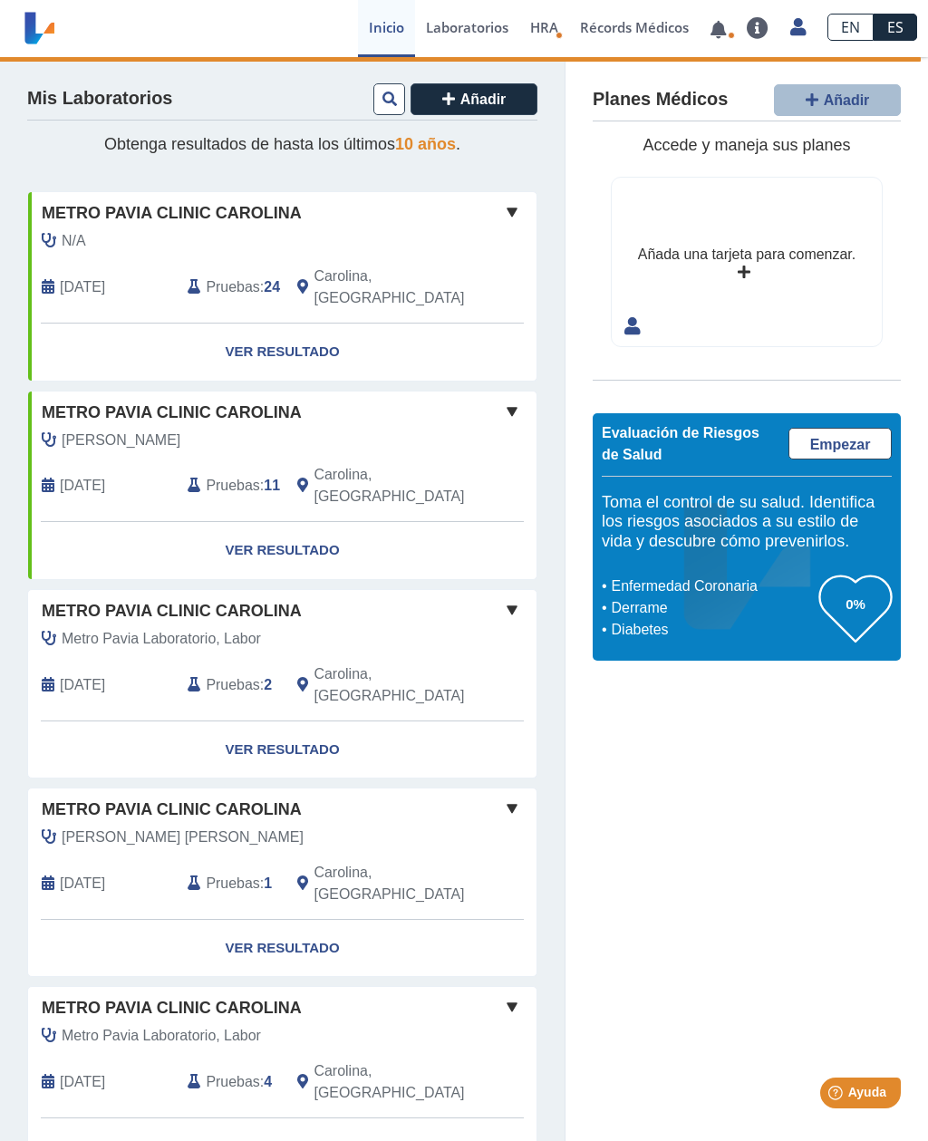
click at [759, 136] on link "Configuración de privacidad" at bounding box center [714, 138] width 205 height 54
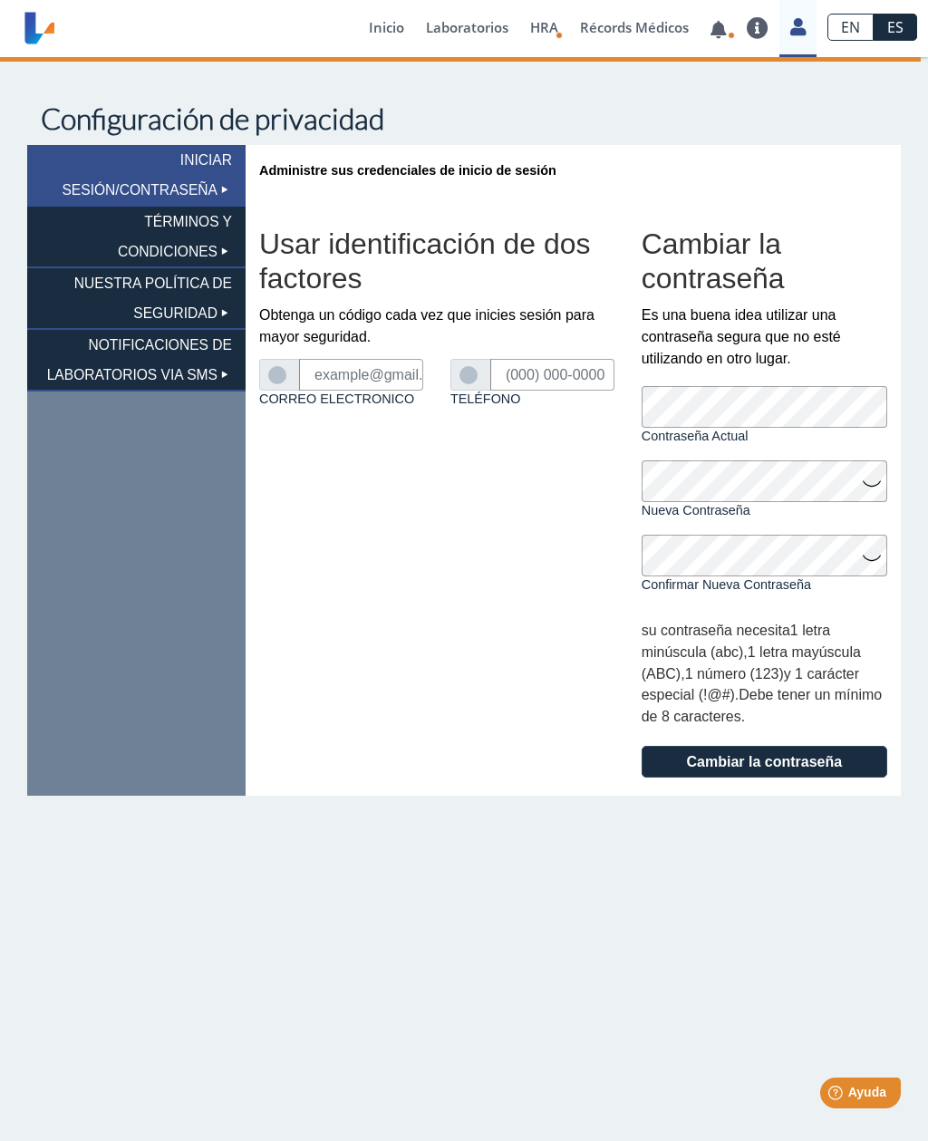
click at [772, 100] on link "Perfil" at bounding box center [714, 84] width 205 height 54
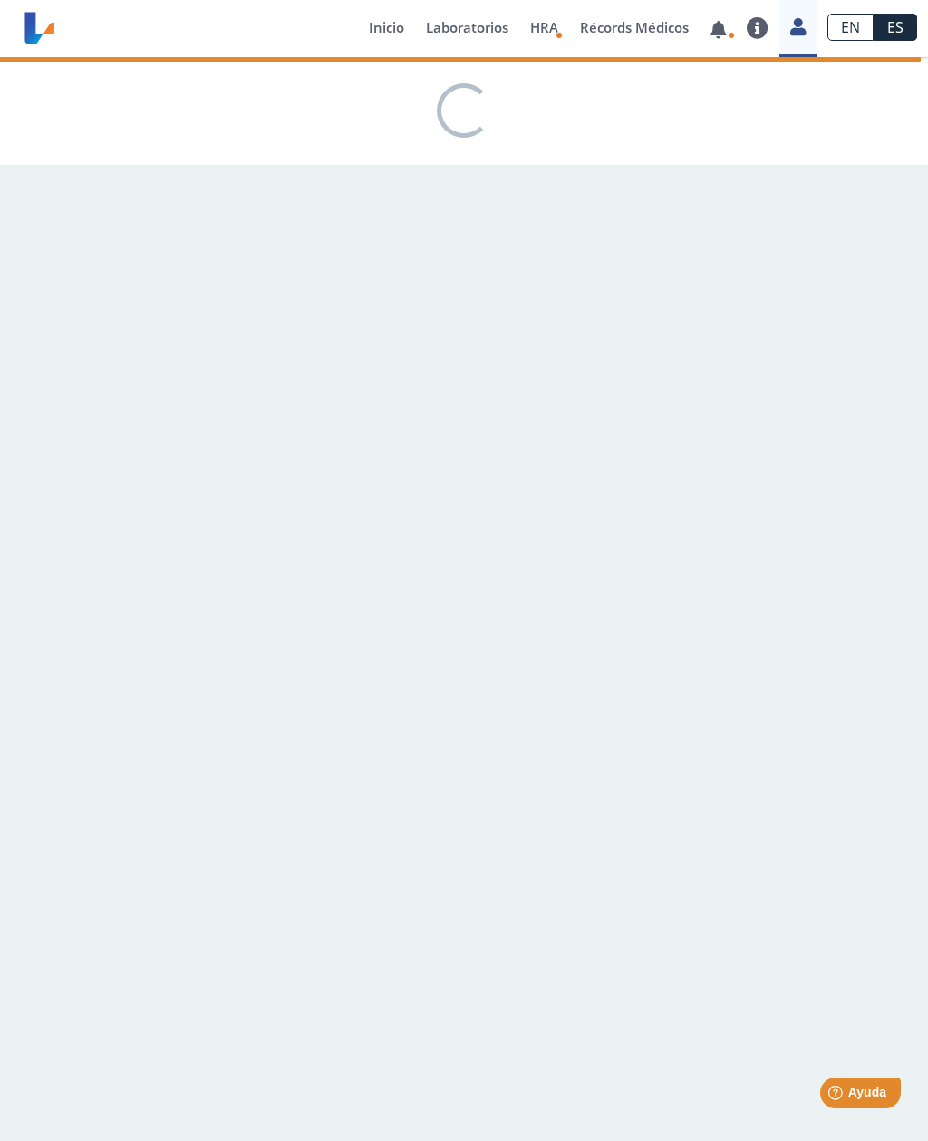
click at [495, 34] on link "Laboratorios" at bounding box center [467, 28] width 104 height 57
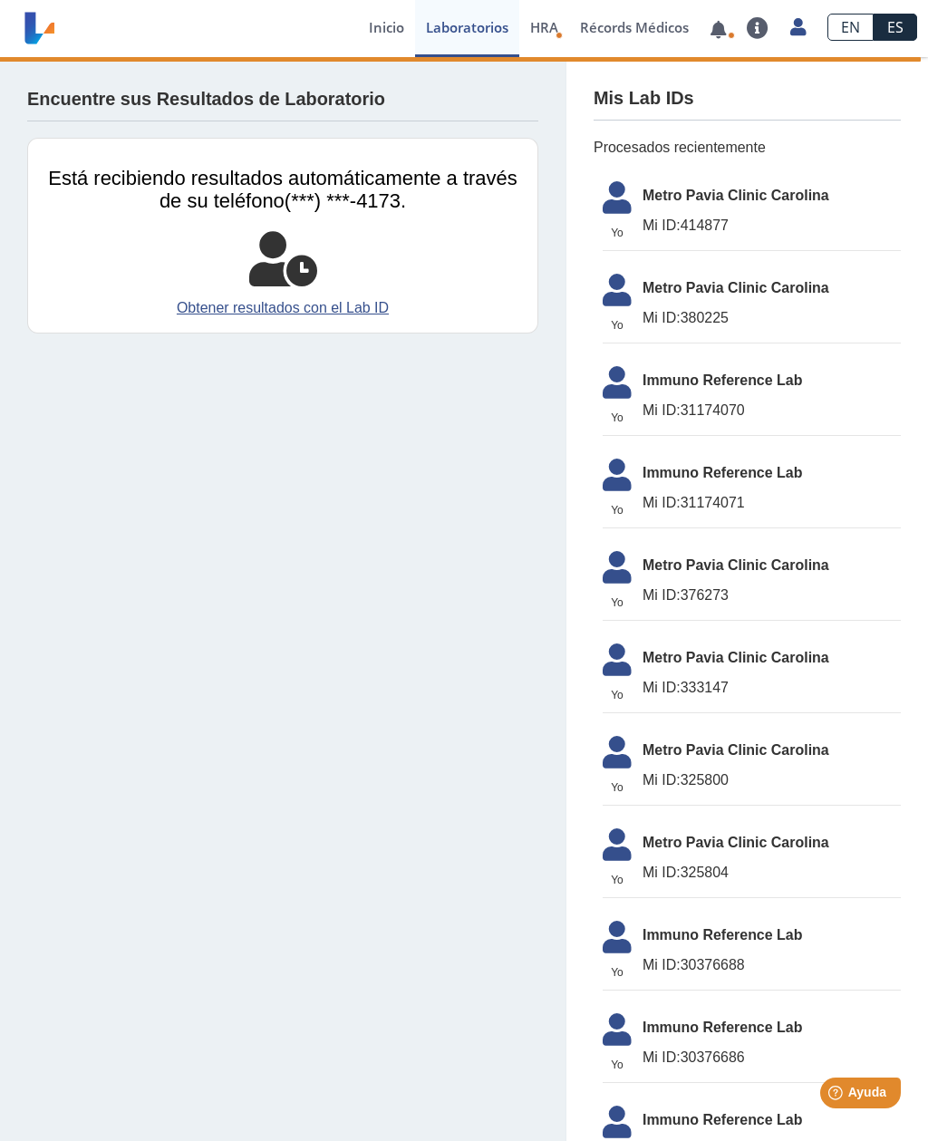
click at [369, 22] on link "Inicio" at bounding box center [386, 28] width 57 height 57
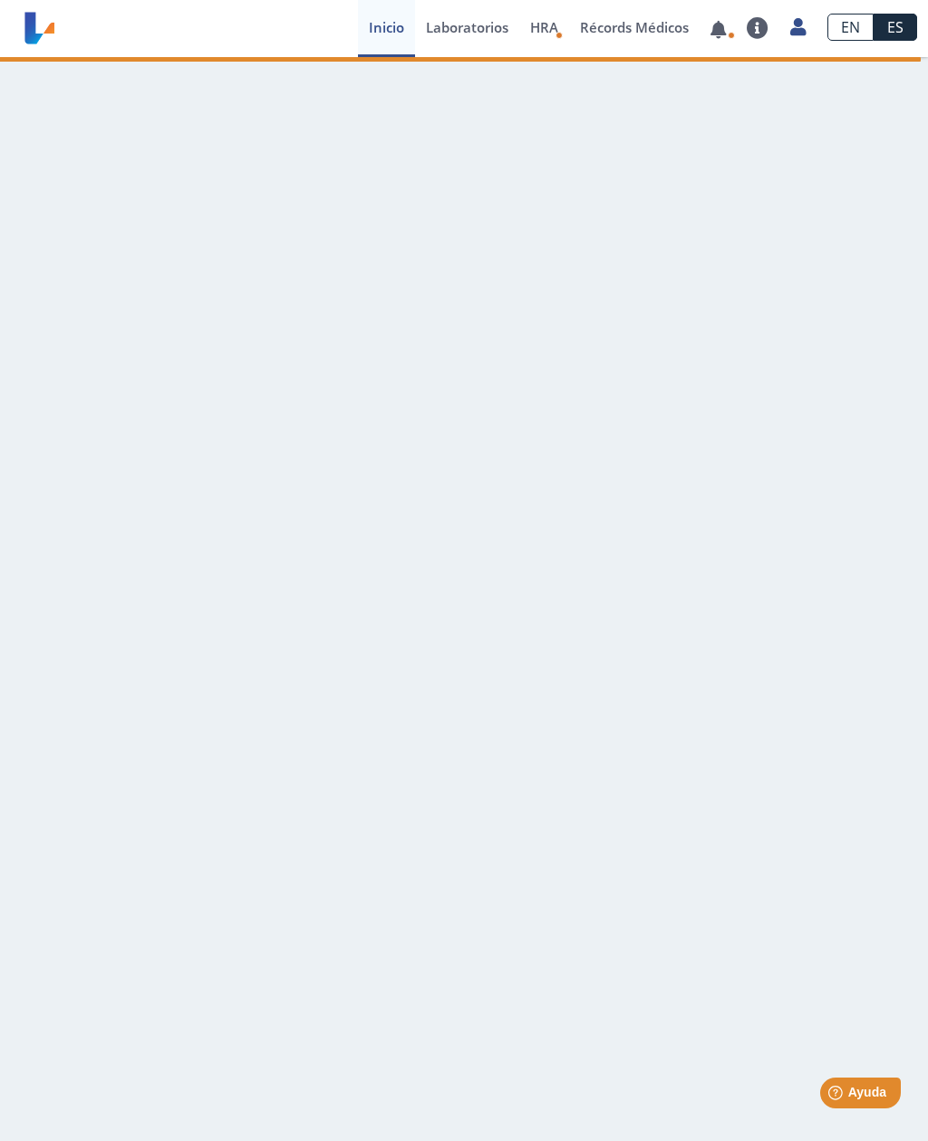
click at [375, 37] on link "Inicio" at bounding box center [386, 28] width 57 height 57
